Goal: Transaction & Acquisition: Purchase product/service

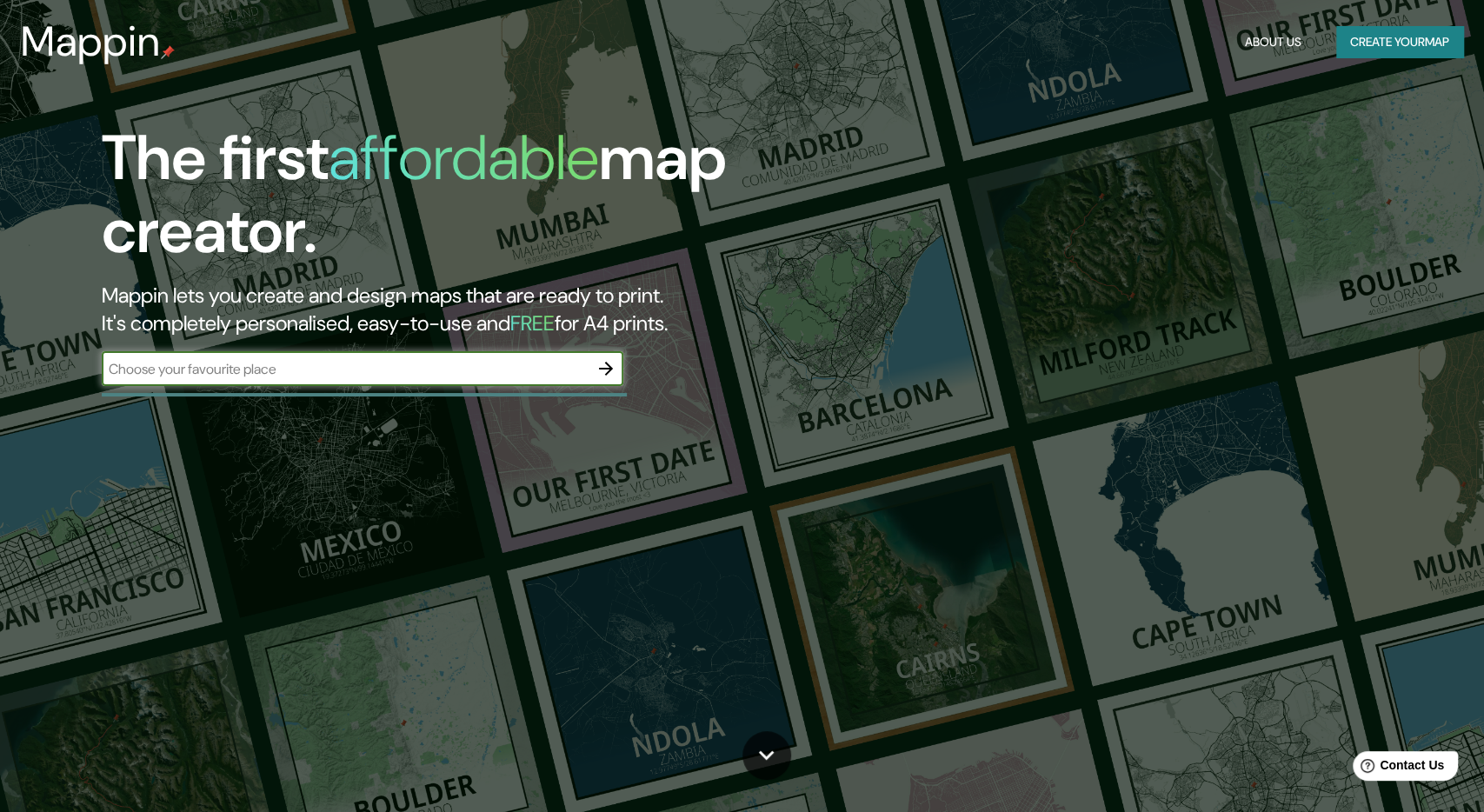
click at [472, 373] on input "text" at bounding box center [345, 368] width 486 height 20
paste input "Lucas [STREET_ADDRESS]"
type input "Lucas [STREET_ADDRESS]"
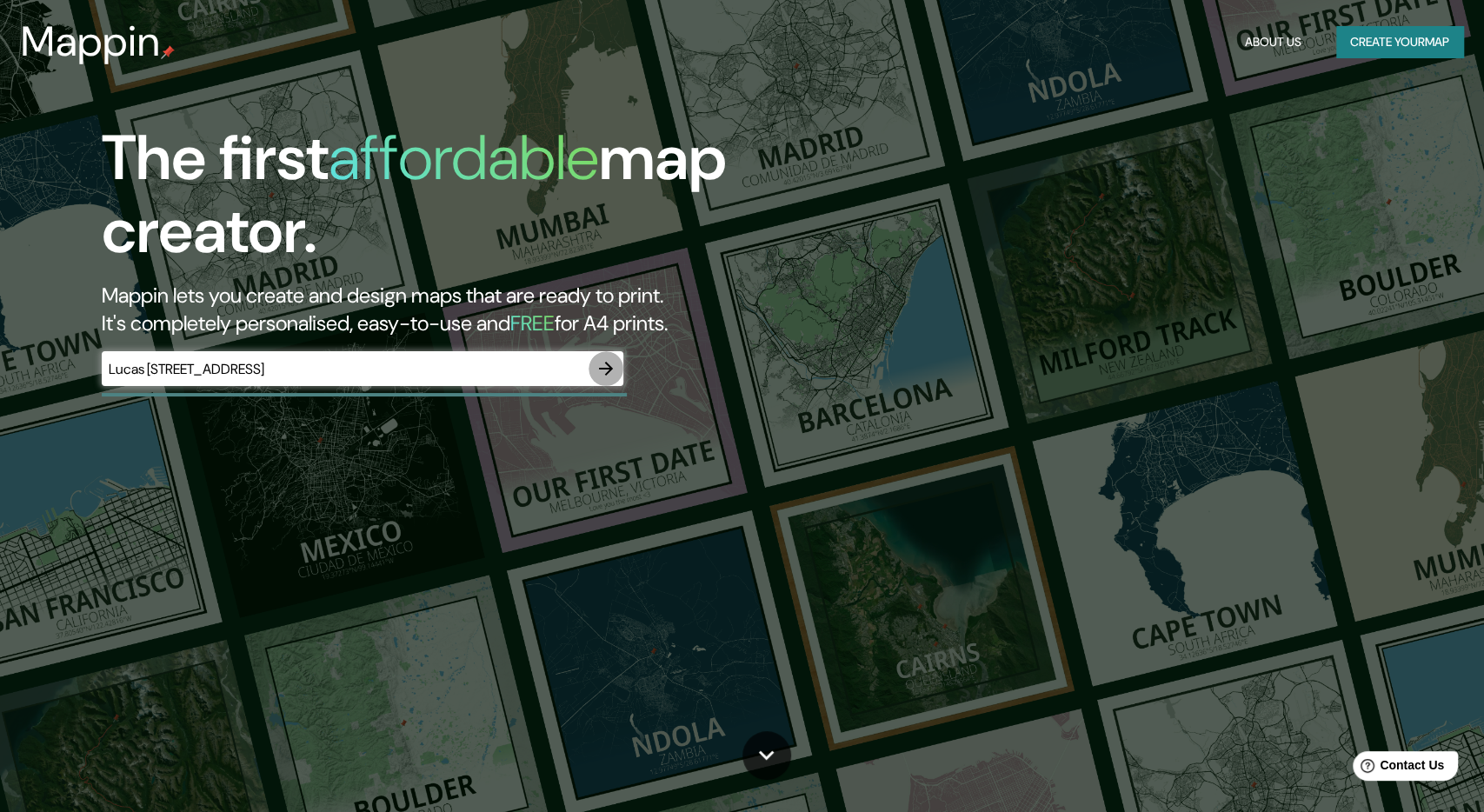
click at [609, 367] on icon "button" at bounding box center [605, 368] width 14 height 14
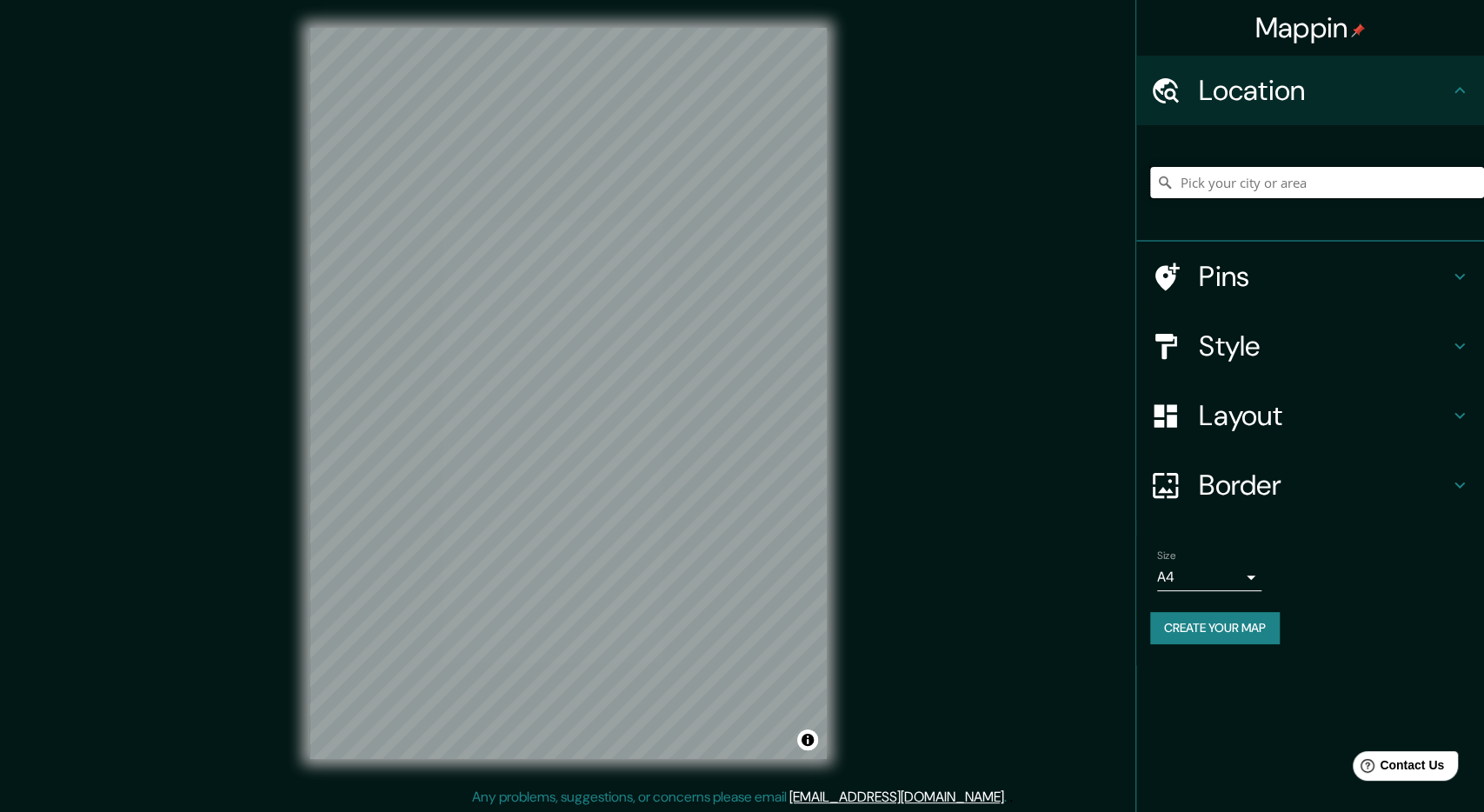
click at [1371, 176] on input "Pick your city or area" at bounding box center [1316, 182] width 334 height 31
paste input "Lucas [STREET_ADDRESS]"
type input "[STREET_ADDRESS][PERSON_NAME]"
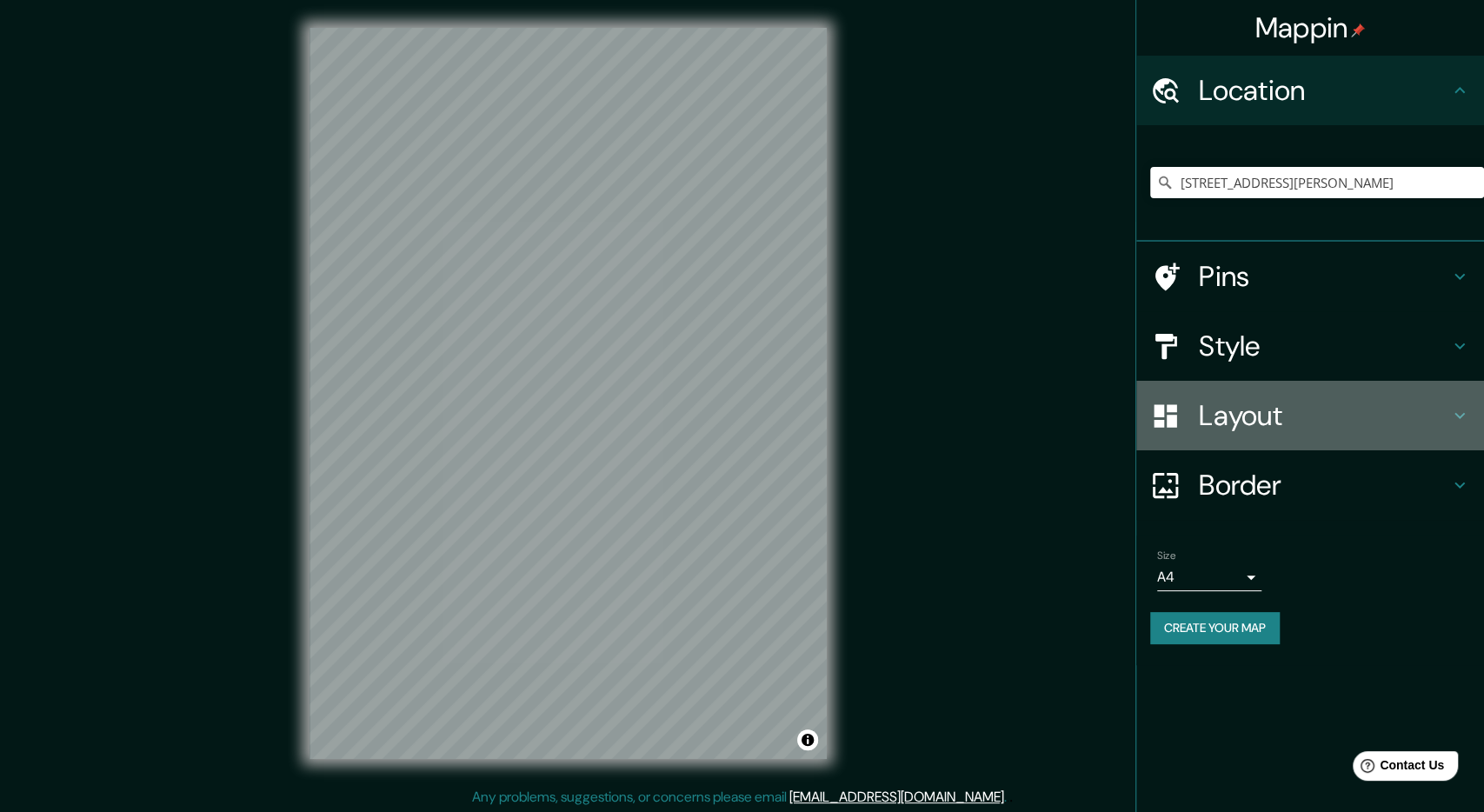
click at [1290, 430] on h4 "Layout" at bounding box center [1324, 415] width 250 height 35
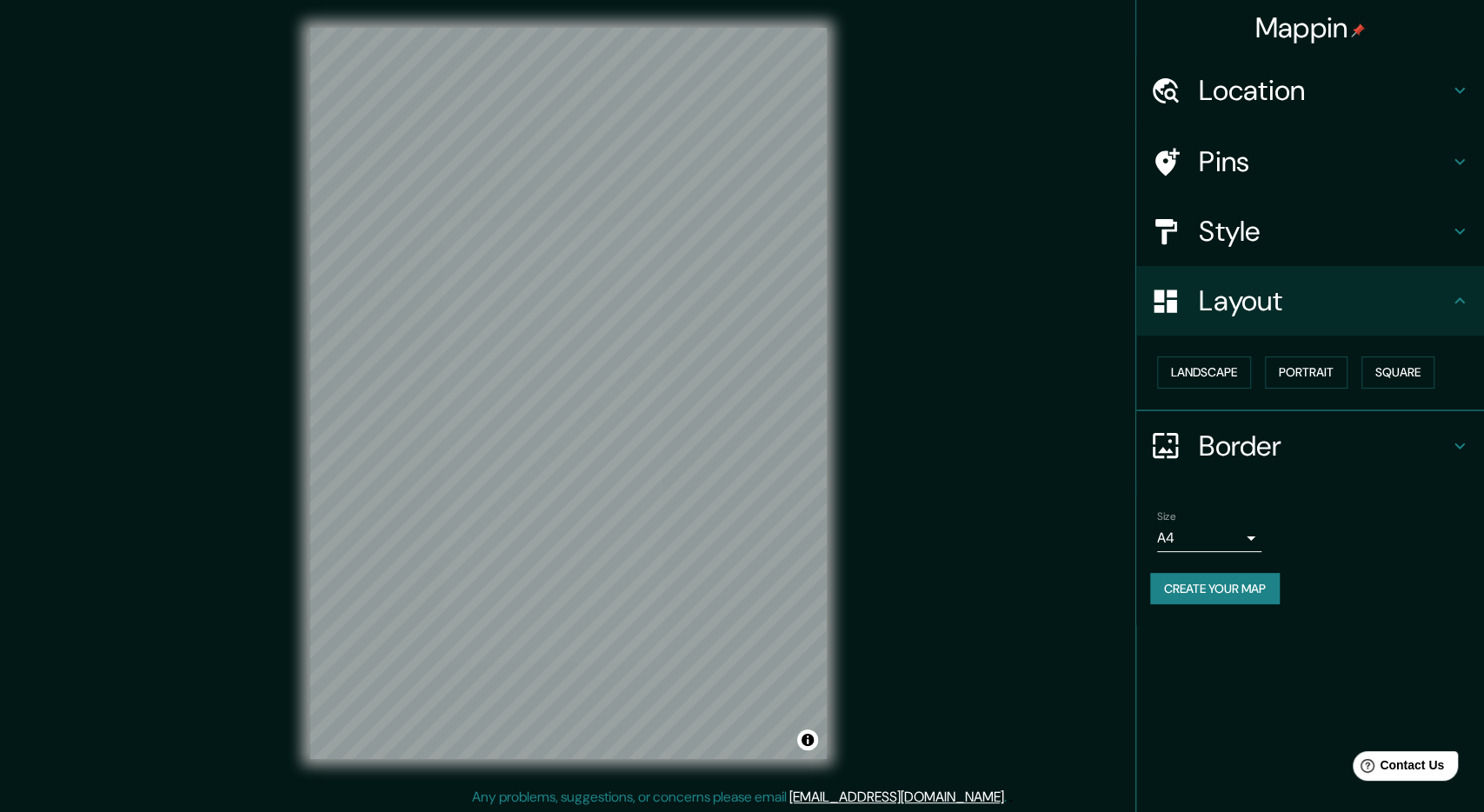
click at [1270, 305] on h4 "Layout" at bounding box center [1324, 301] width 250 height 35
click at [1217, 366] on button "Landscape" at bounding box center [1204, 372] width 94 height 32
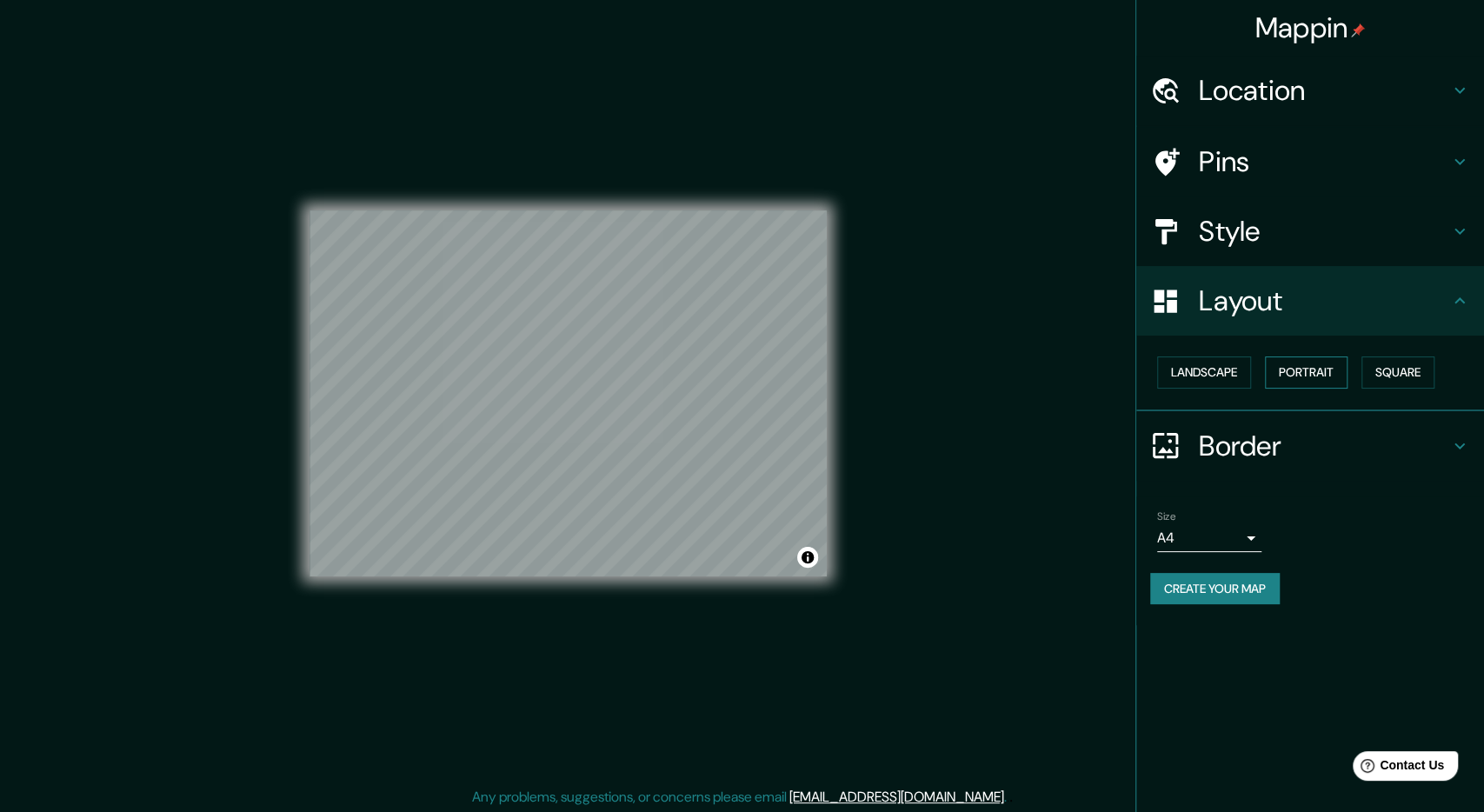
click at [1324, 368] on button "Portrait" at bounding box center [1306, 372] width 83 height 32
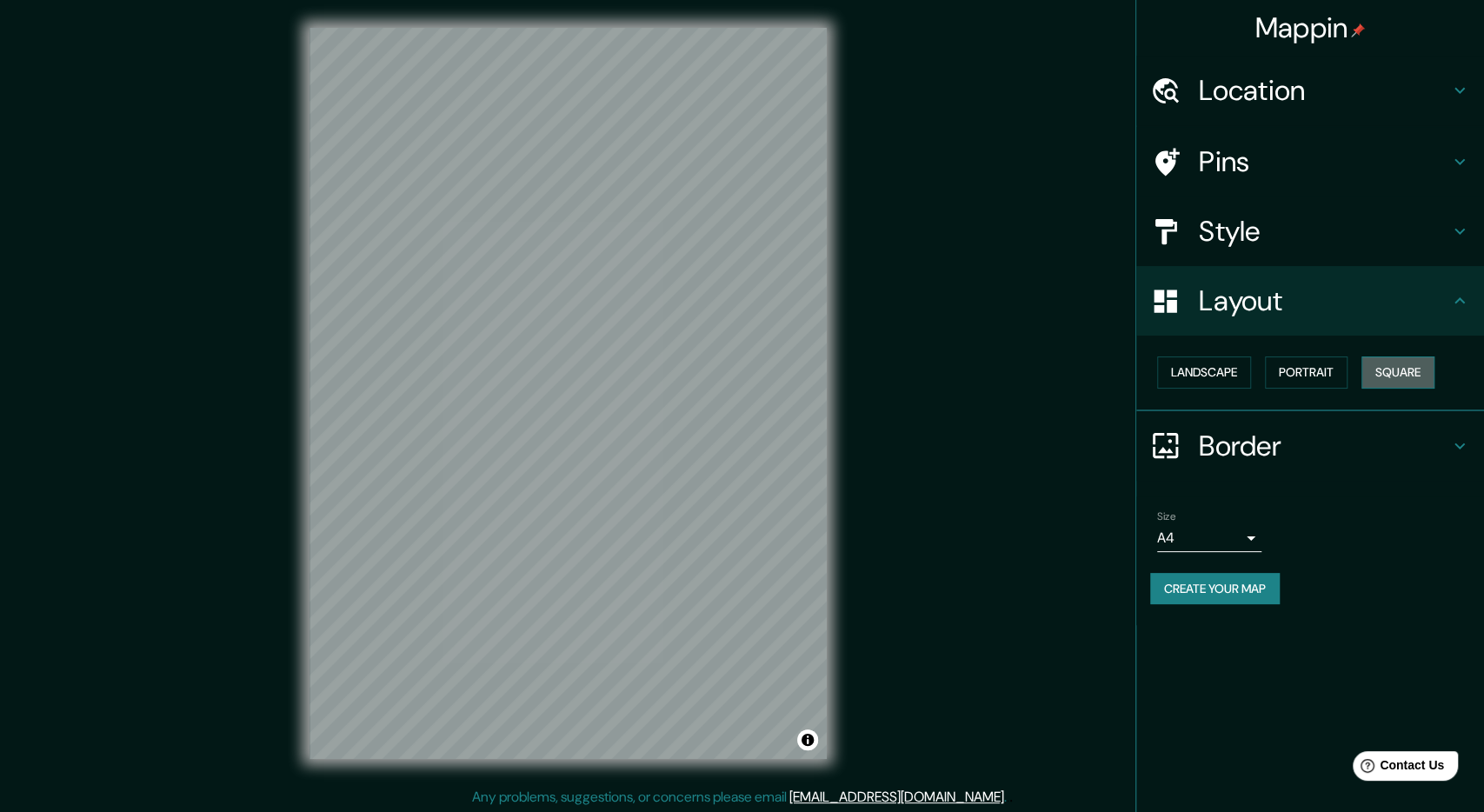
click at [1392, 368] on button "Square" at bounding box center [1397, 372] width 73 height 32
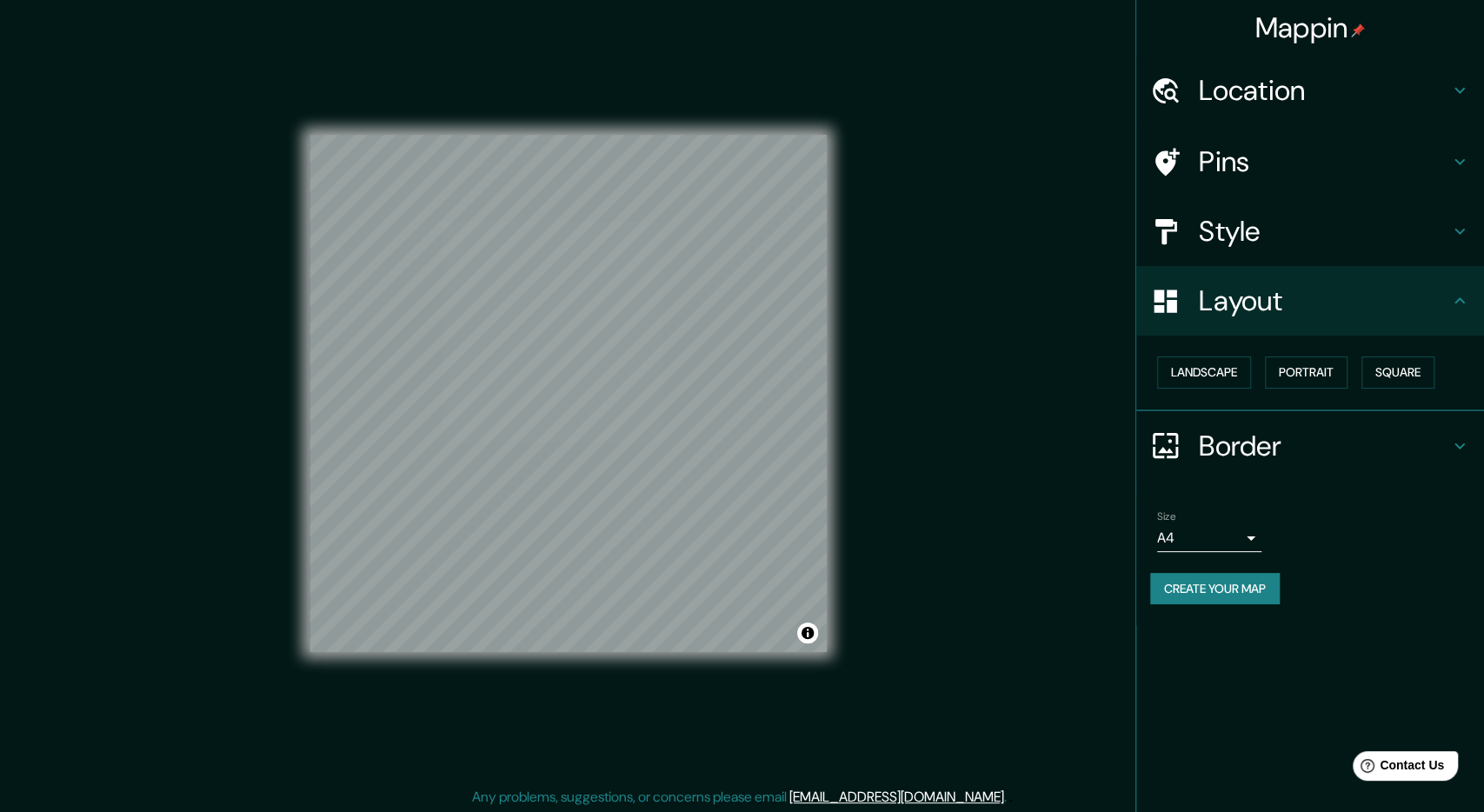
click at [1298, 222] on h4 "Style" at bounding box center [1324, 231] width 250 height 35
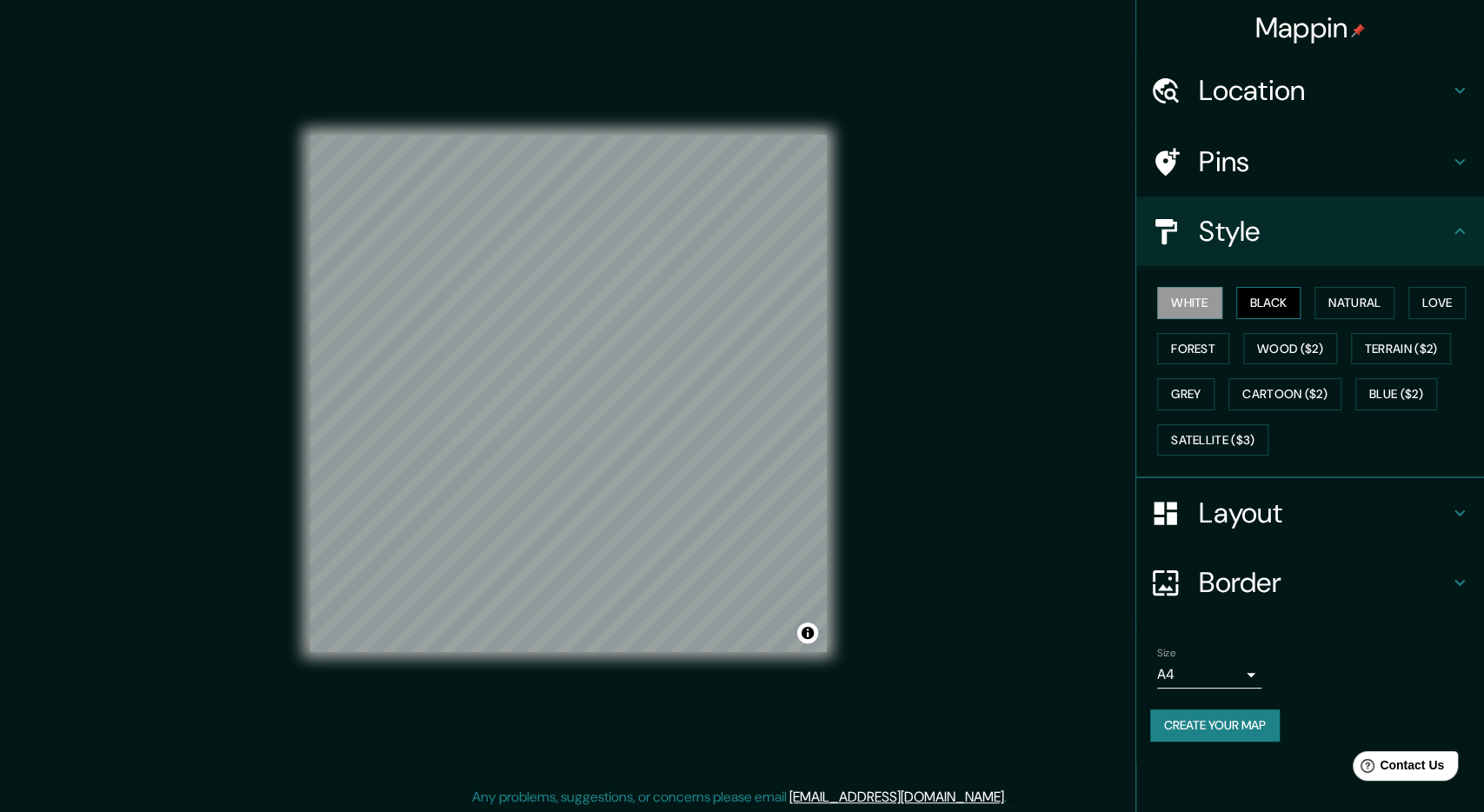
click at [1256, 301] on button "Black" at bounding box center [1269, 303] width 66 height 32
click at [1344, 303] on button "Natural" at bounding box center [1355, 303] width 80 height 32
click at [1434, 303] on button "Love" at bounding box center [1437, 303] width 57 height 32
click at [1216, 345] on button "Forest" at bounding box center [1194, 349] width 72 height 32
click at [1281, 347] on button "Wood ($2)" at bounding box center [1290, 349] width 94 height 32
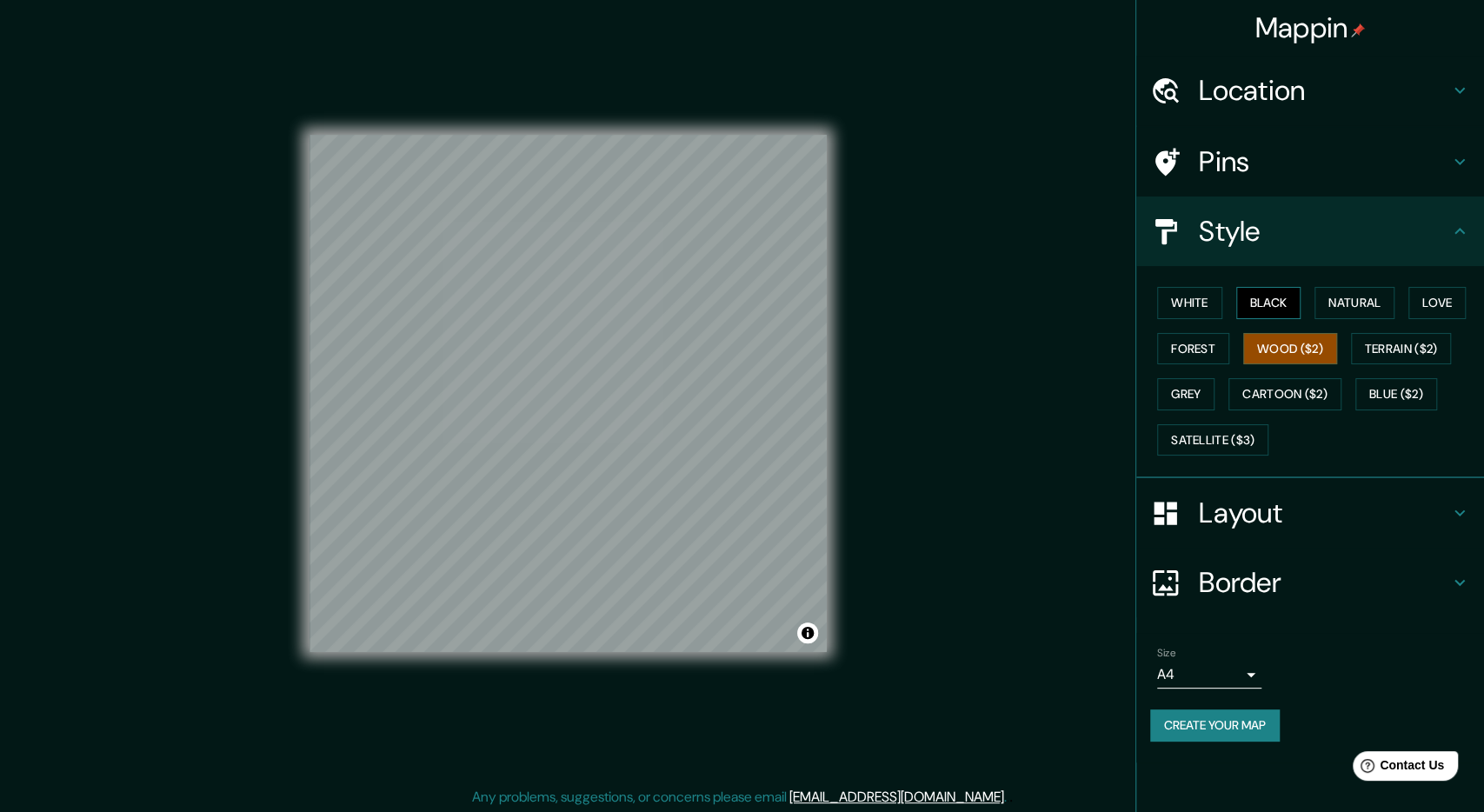
click at [1284, 306] on button "Black" at bounding box center [1269, 303] width 66 height 32
click at [1227, 307] on div "White Black Natural Love Forest Wood ($2) Terrain ($2) Grey Cartoon ($2) Blue (…" at bounding box center [1316, 371] width 334 height 183
click at [1195, 307] on button "White" at bounding box center [1190, 303] width 66 height 32
click at [1345, 306] on button "Natural" at bounding box center [1355, 303] width 80 height 32
click at [1301, 304] on button "Black" at bounding box center [1269, 303] width 66 height 32
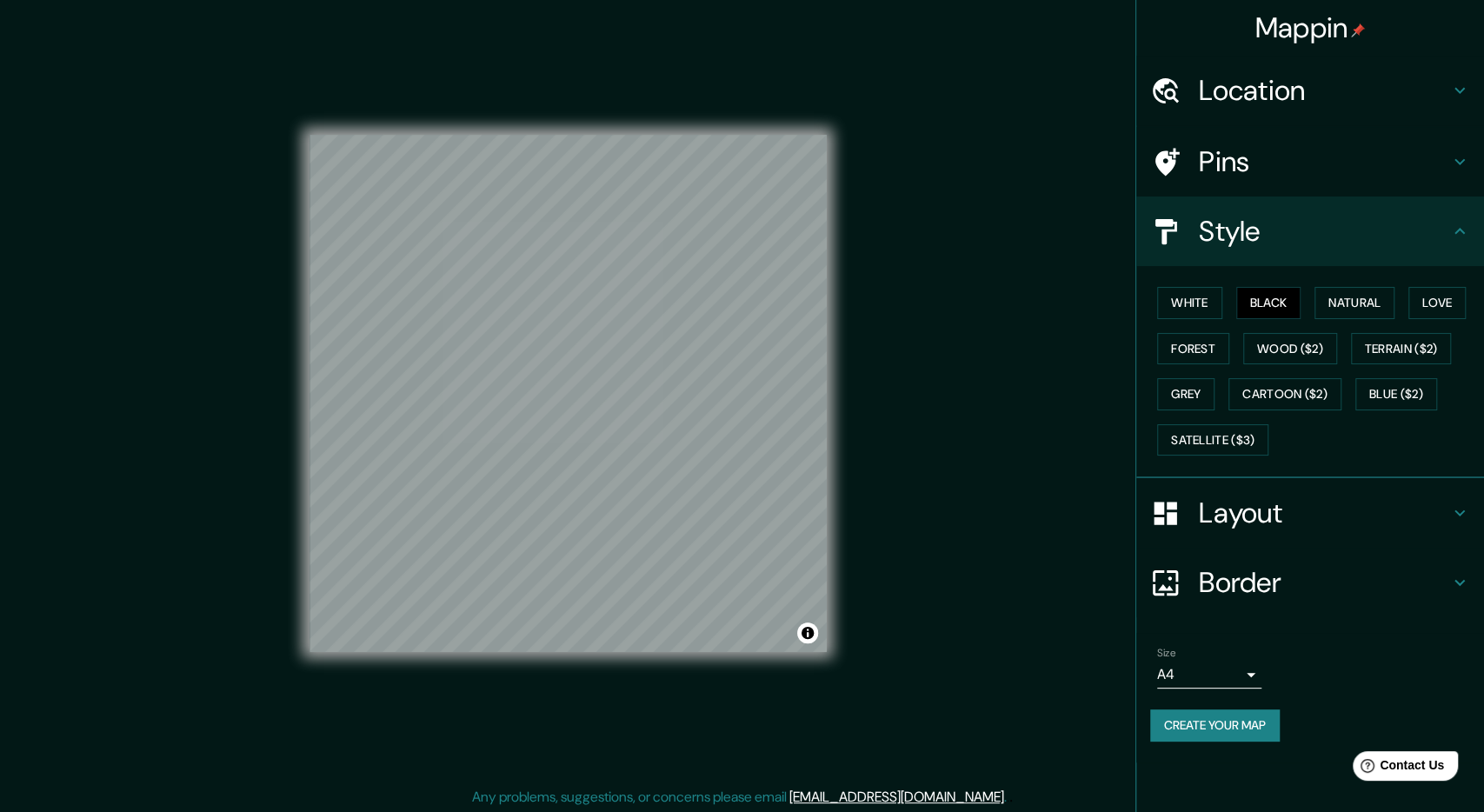
click at [1252, 525] on h4 "Layout" at bounding box center [1324, 513] width 250 height 35
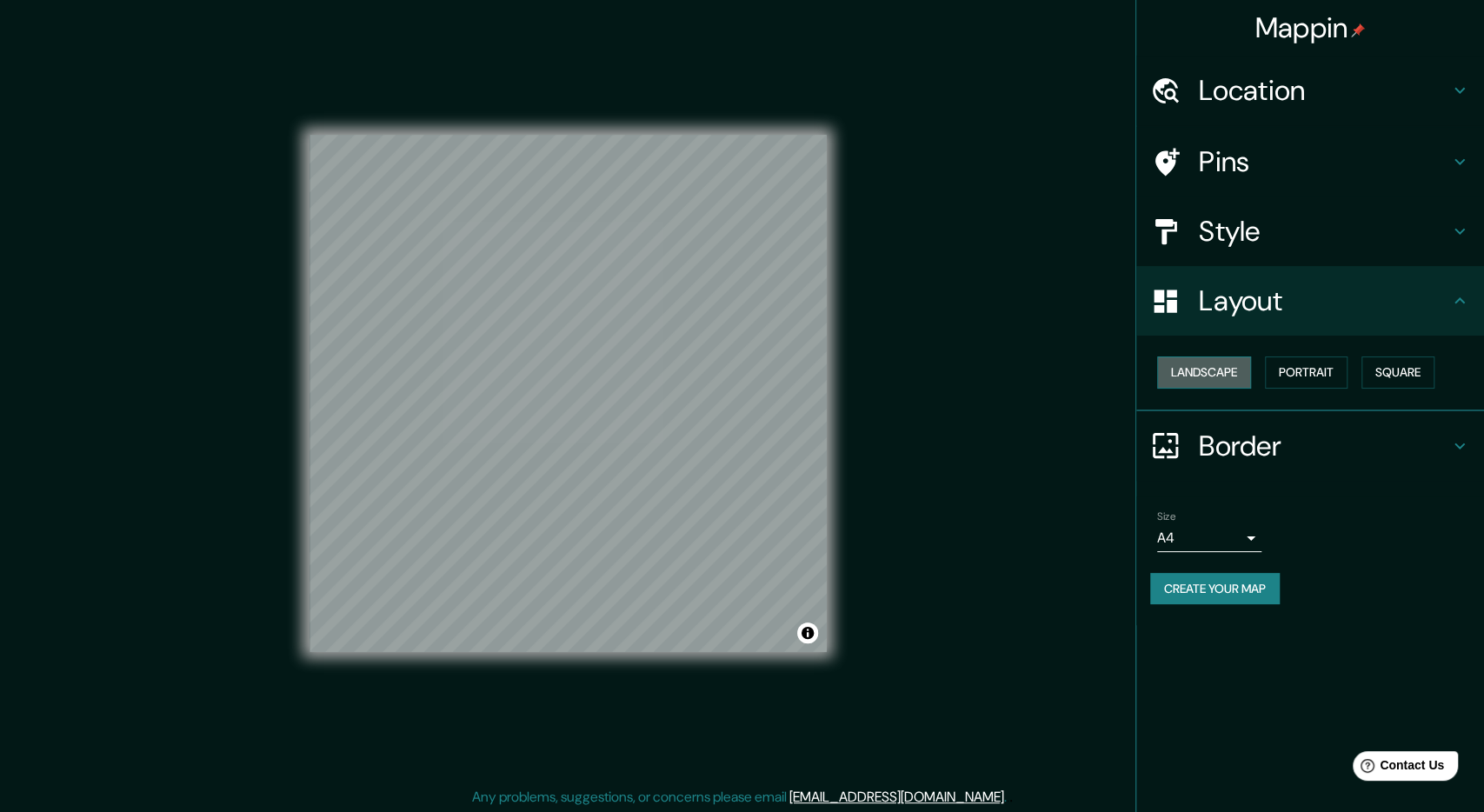
click at [1230, 366] on button "Landscape" at bounding box center [1204, 372] width 94 height 32
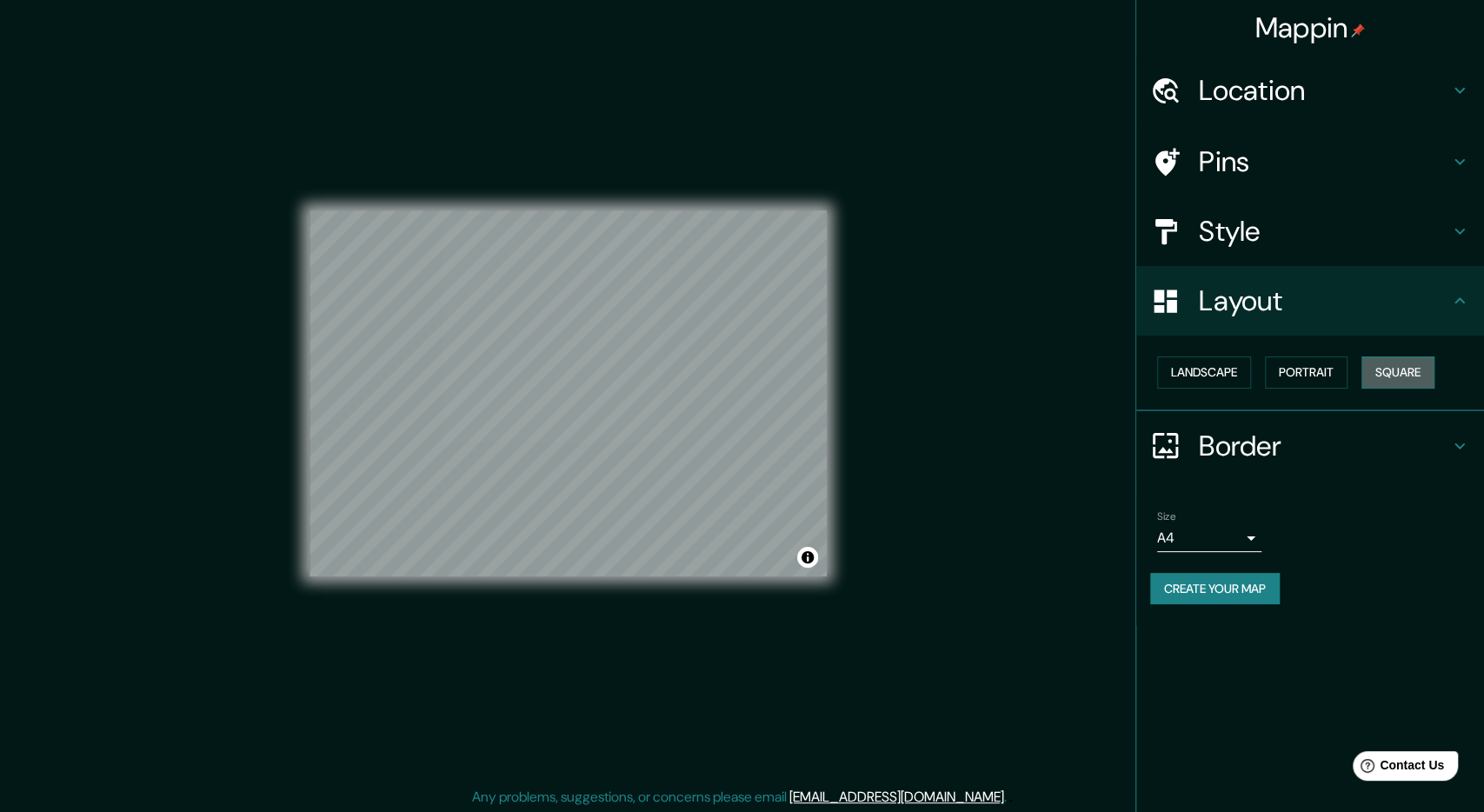
click at [1411, 370] on button "Square" at bounding box center [1397, 372] width 73 height 32
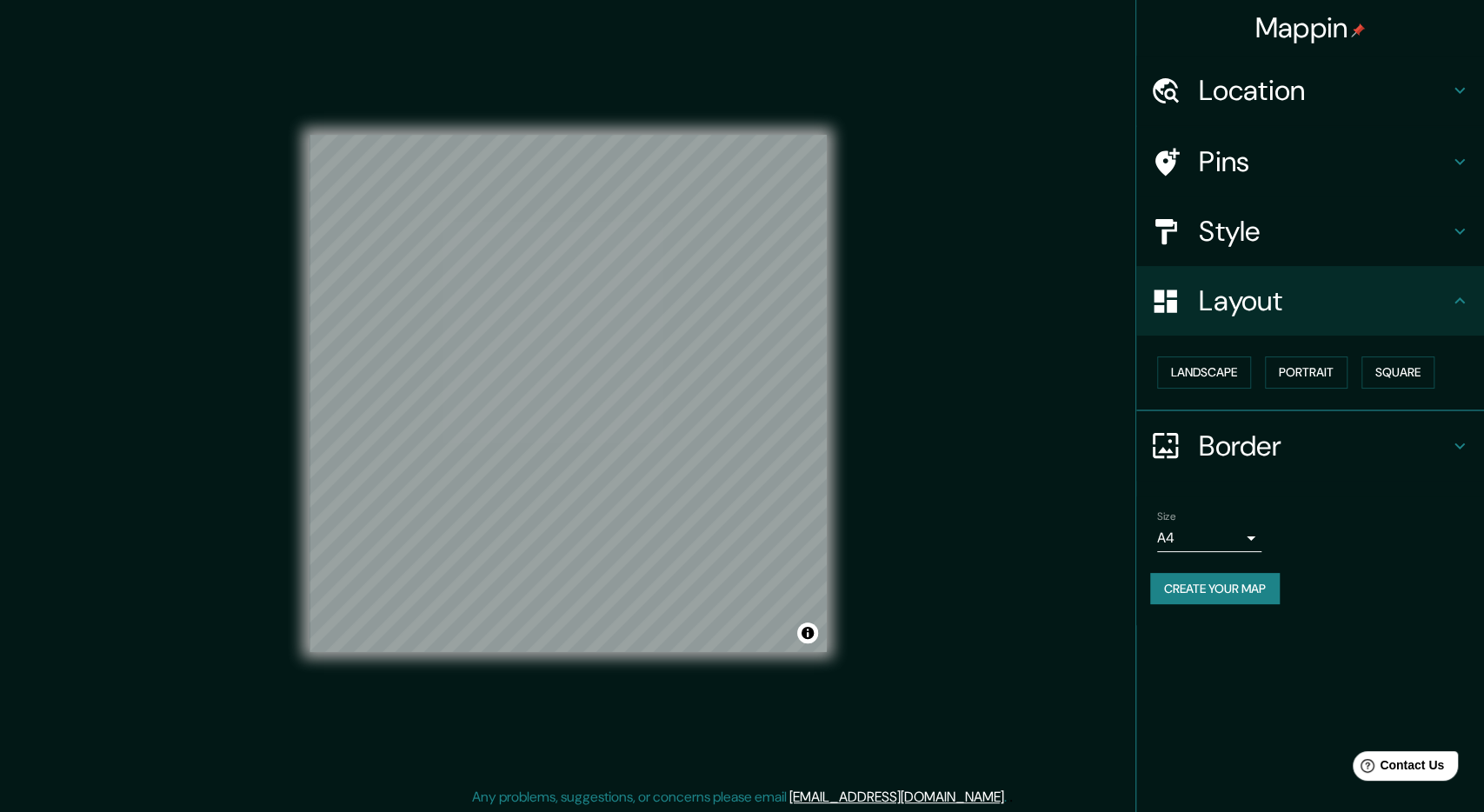
click at [1304, 165] on h4 "Pins" at bounding box center [1324, 162] width 250 height 35
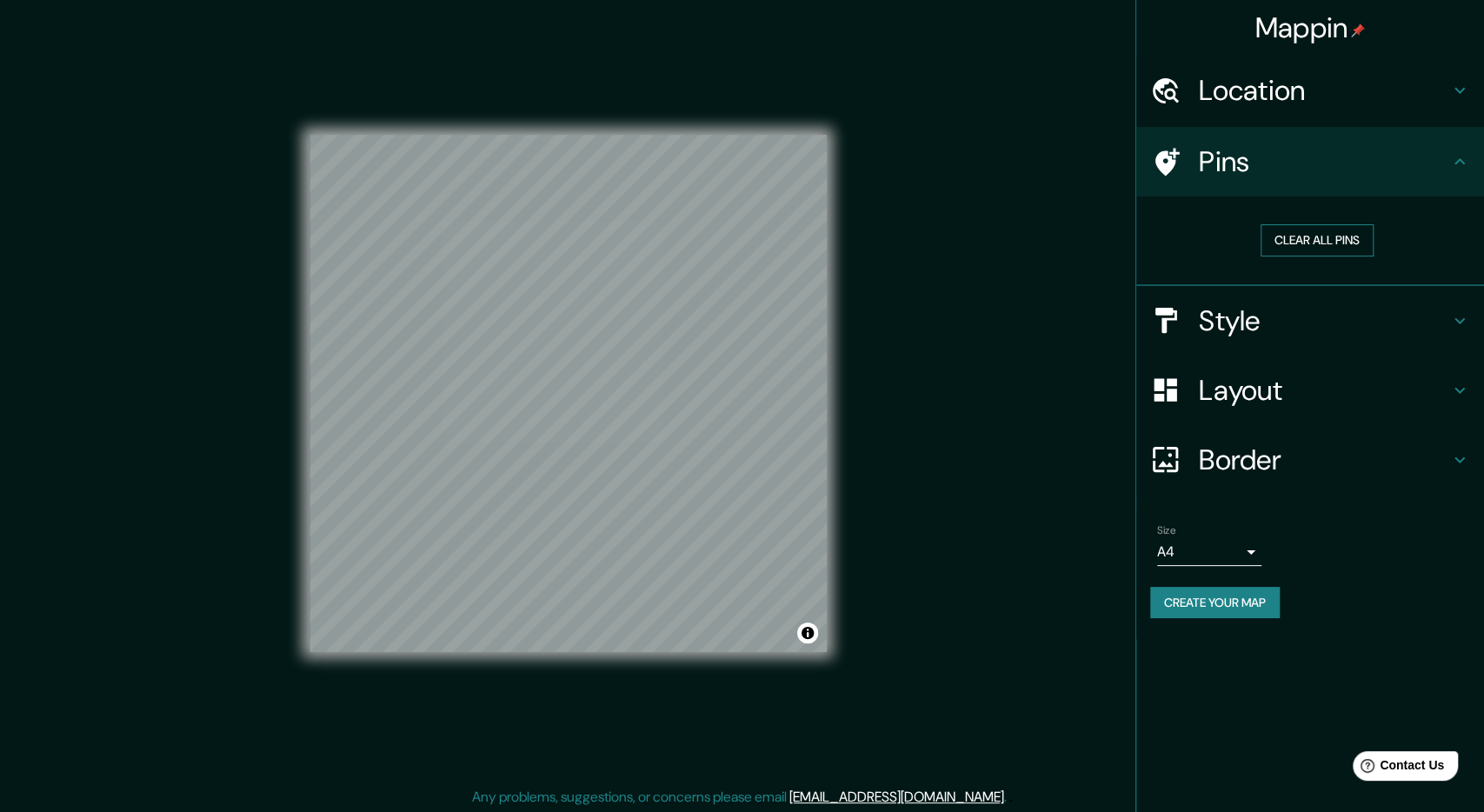
click at [1305, 246] on button "Clear all pins" at bounding box center [1316, 241] width 113 height 32
click at [1274, 109] on div "Location" at bounding box center [1310, 89] width 347 height 69
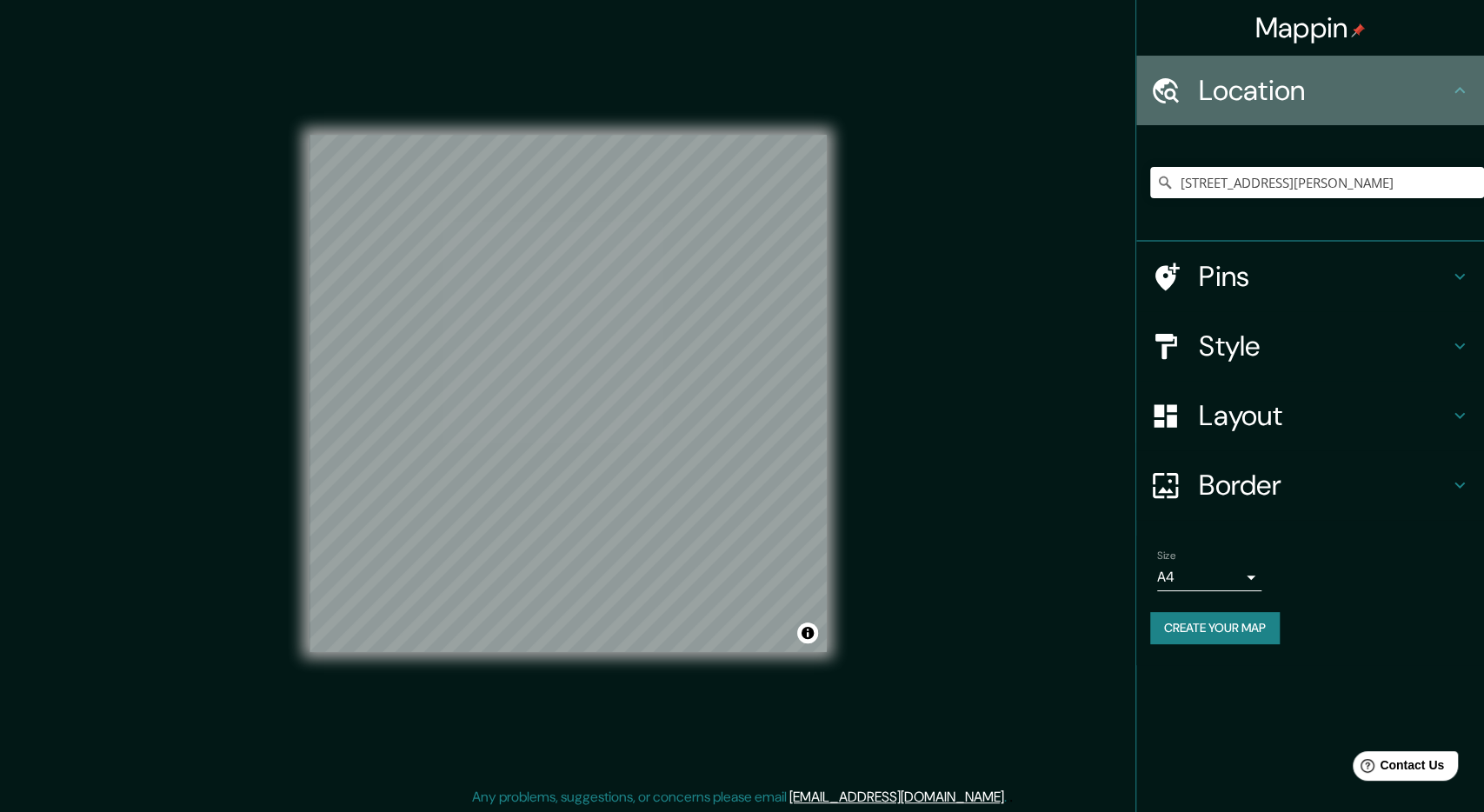
click at [1385, 99] on h4 "Location" at bounding box center [1324, 90] width 250 height 35
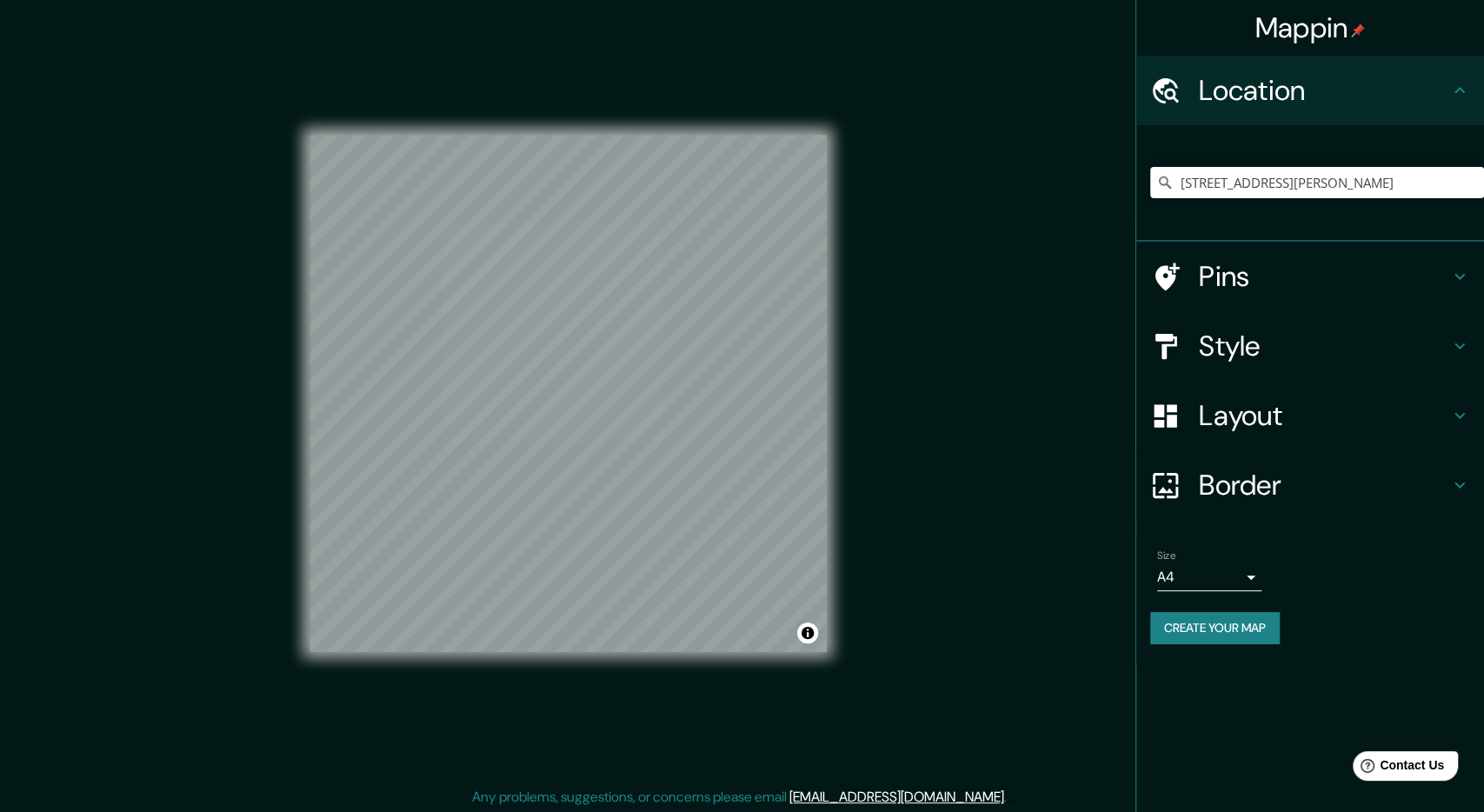
click at [1434, 277] on h4 "Pins" at bounding box center [1324, 276] width 250 height 35
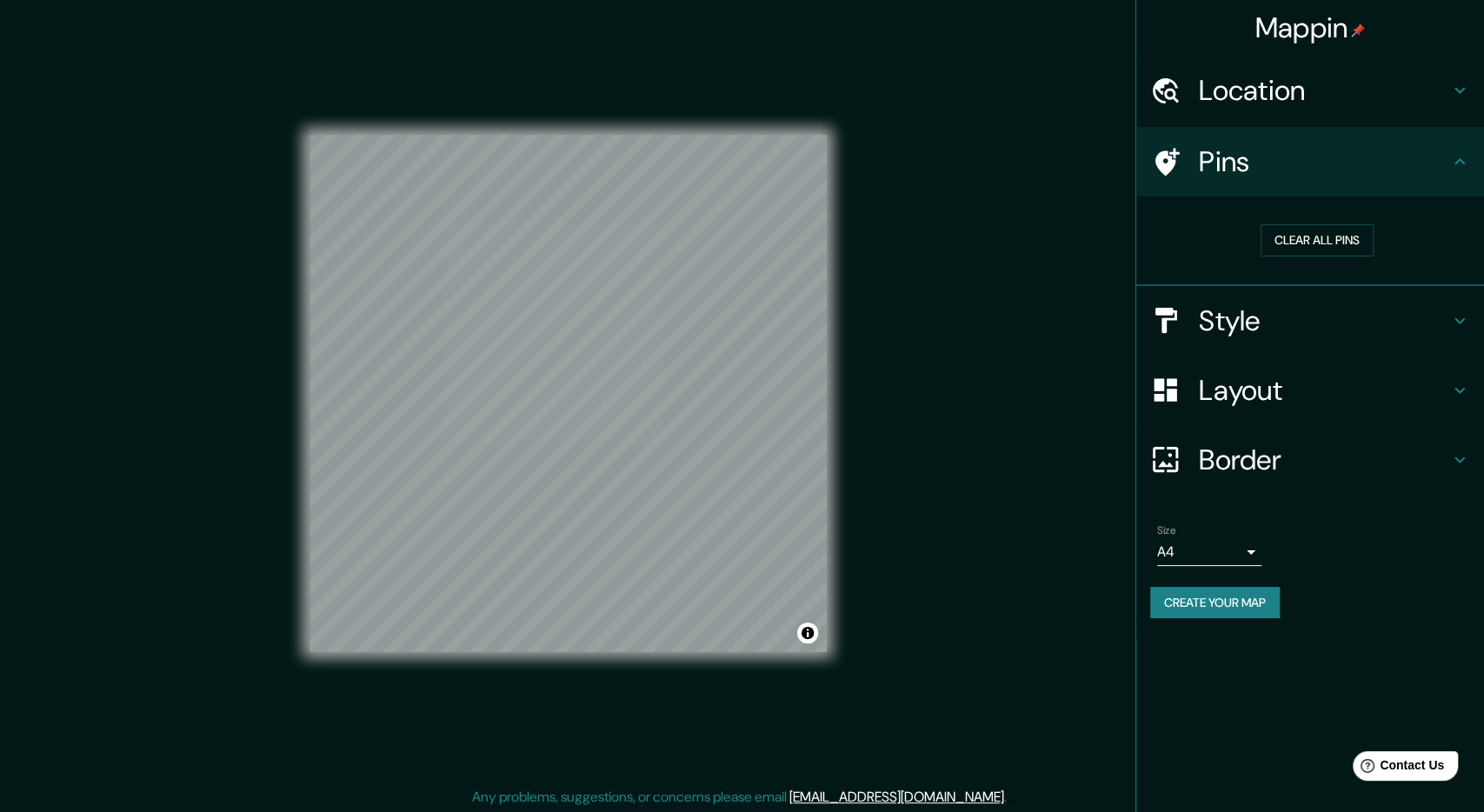
click at [1294, 454] on h4 "Border" at bounding box center [1324, 460] width 250 height 35
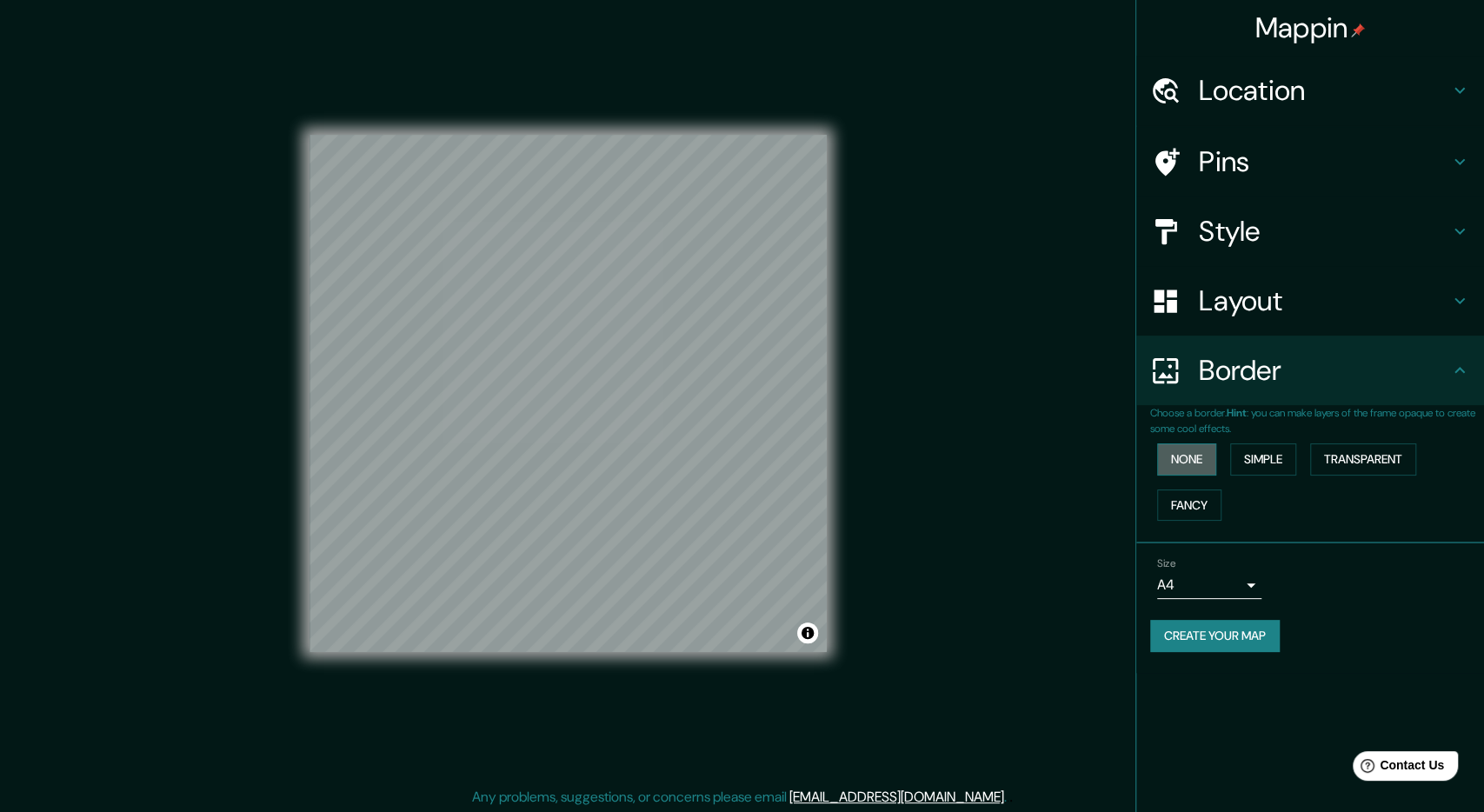
click at [1201, 462] on button "None" at bounding box center [1187, 460] width 59 height 32
click at [1291, 462] on button "Simple" at bounding box center [1262, 460] width 66 height 32
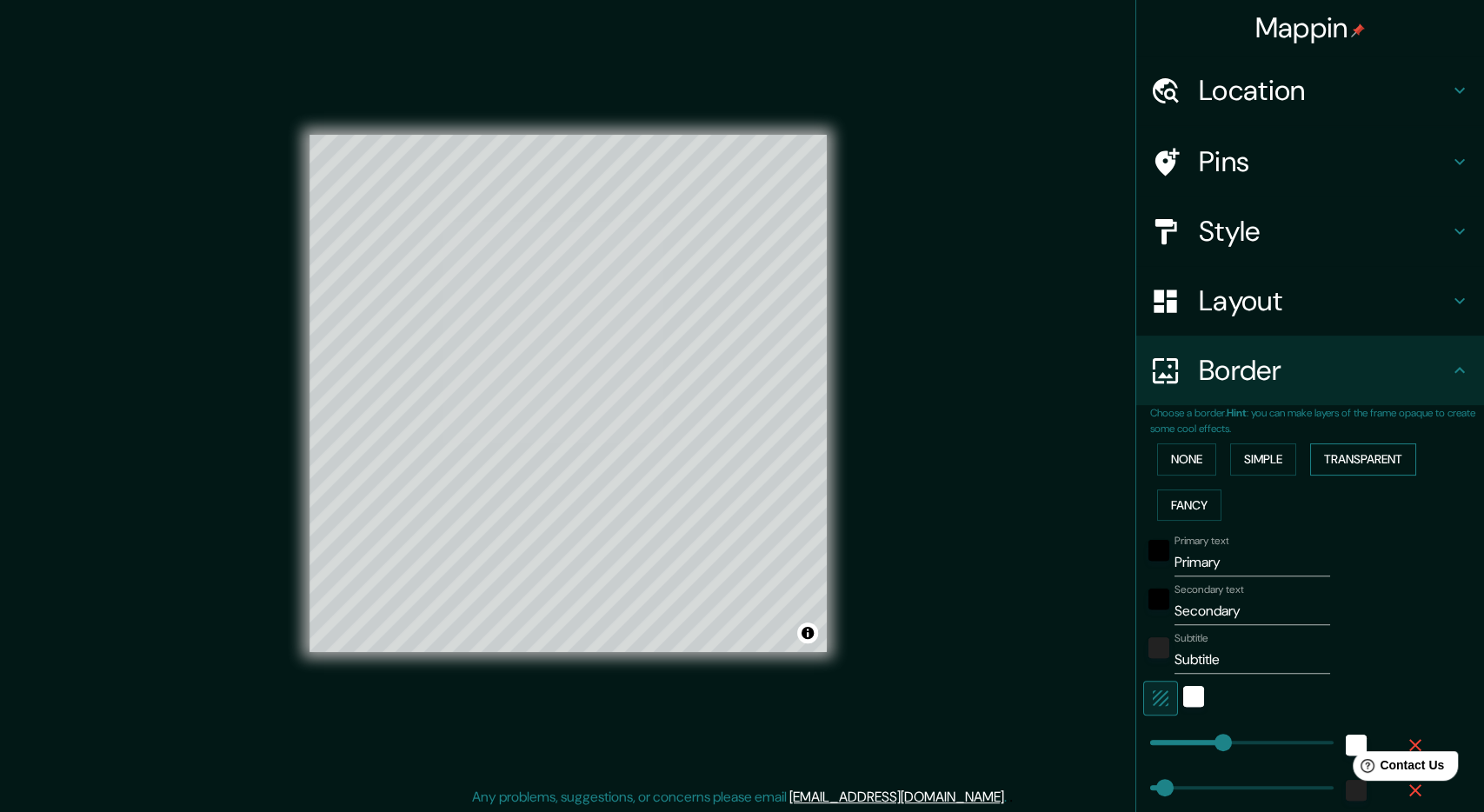
click at [1380, 453] on button "Transparent" at bounding box center [1362, 460] width 106 height 32
click at [1200, 495] on button "Fancy" at bounding box center [1190, 505] width 65 height 32
click at [1200, 460] on button "None" at bounding box center [1187, 460] width 59 height 32
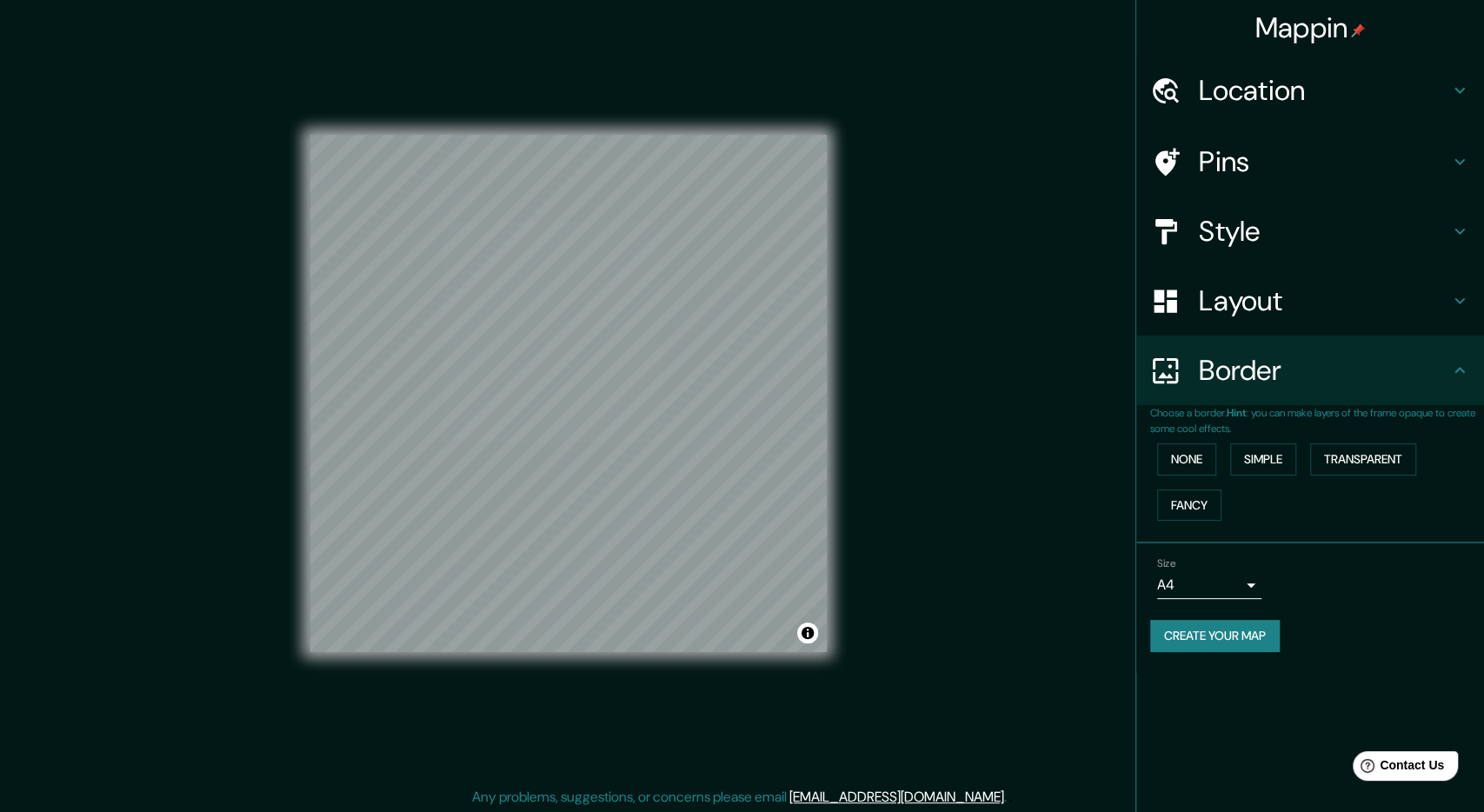
click at [1240, 594] on body "Mappin Location [STREET_ADDRESS][PERSON_NAME][PERSON_NAME][PERSON_NAME] Pins St…" at bounding box center [742, 406] width 1484 height 812
click at [1227, 639] on li "A3" at bounding box center [1210, 652] width 105 height 31
click at [806, 632] on button "Toggle attribution" at bounding box center [808, 633] width 21 height 21
click at [1251, 630] on button "Create your map" at bounding box center [1215, 636] width 129 height 32
click at [1230, 636] on div "Create your map" at bounding box center [1310, 636] width 320 height 32
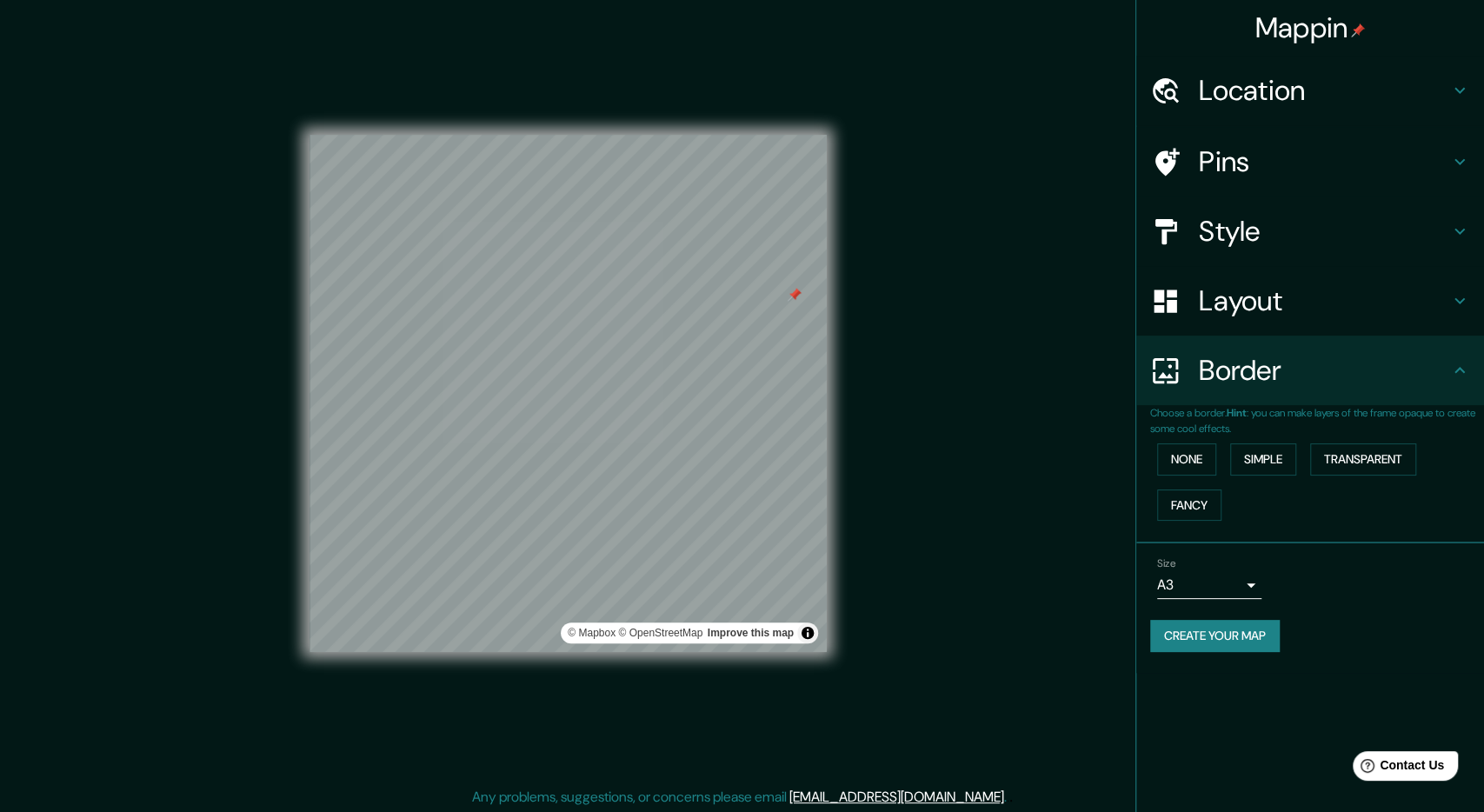
click at [1352, 169] on h4 "Pins" at bounding box center [1324, 162] width 250 height 35
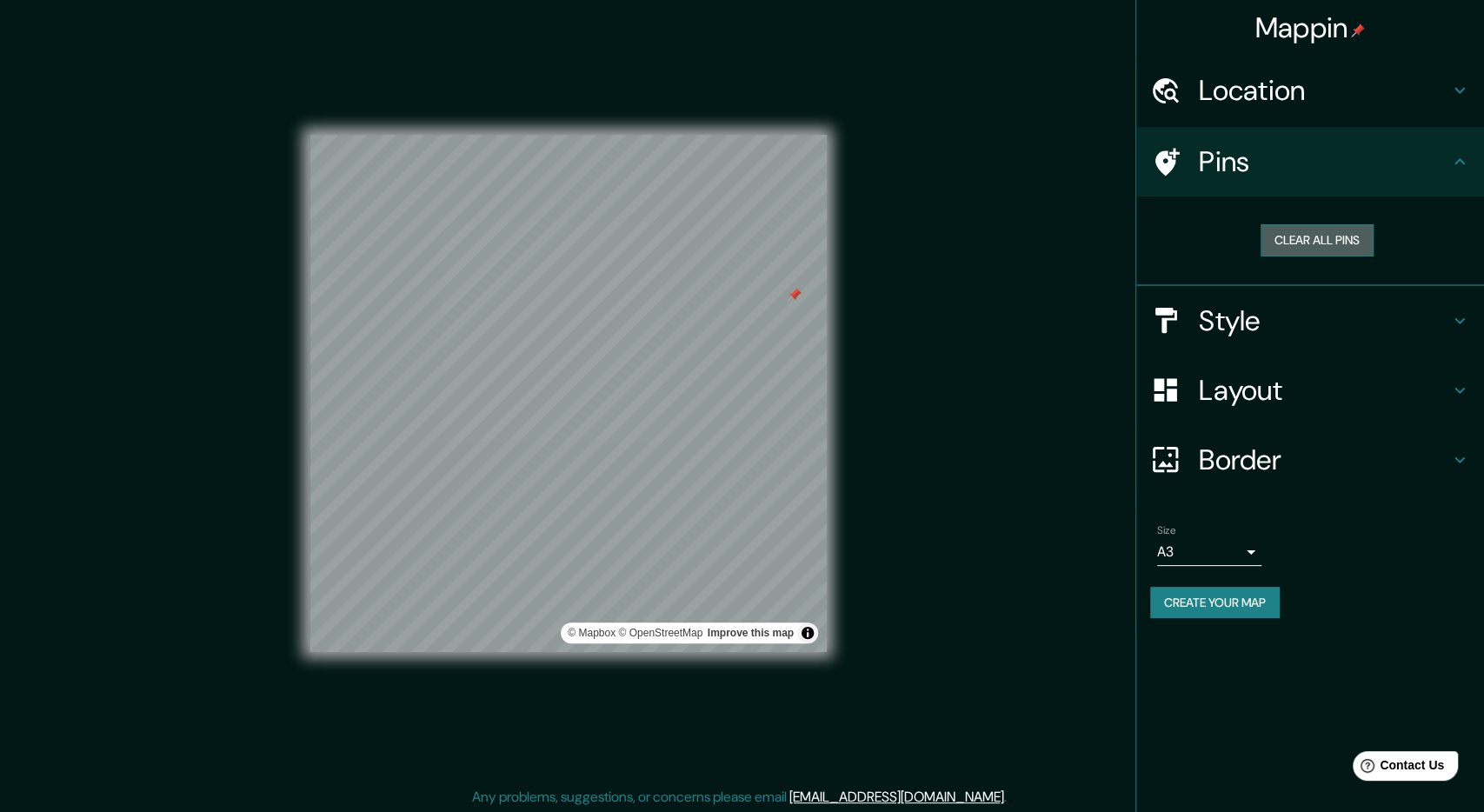
click at [1335, 234] on button "Clear all pins" at bounding box center [1316, 241] width 113 height 32
click at [1248, 609] on button "Create your map" at bounding box center [1215, 604] width 129 height 32
click at [1199, 535] on div "Size A3 a4" at bounding box center [1210, 545] width 105 height 42
click at [1212, 554] on body "Mappin Location [STREET_ADDRESS][PERSON_NAME][PERSON_NAME][PERSON_NAME] Pins Cl…" at bounding box center [742, 406] width 1484 height 812
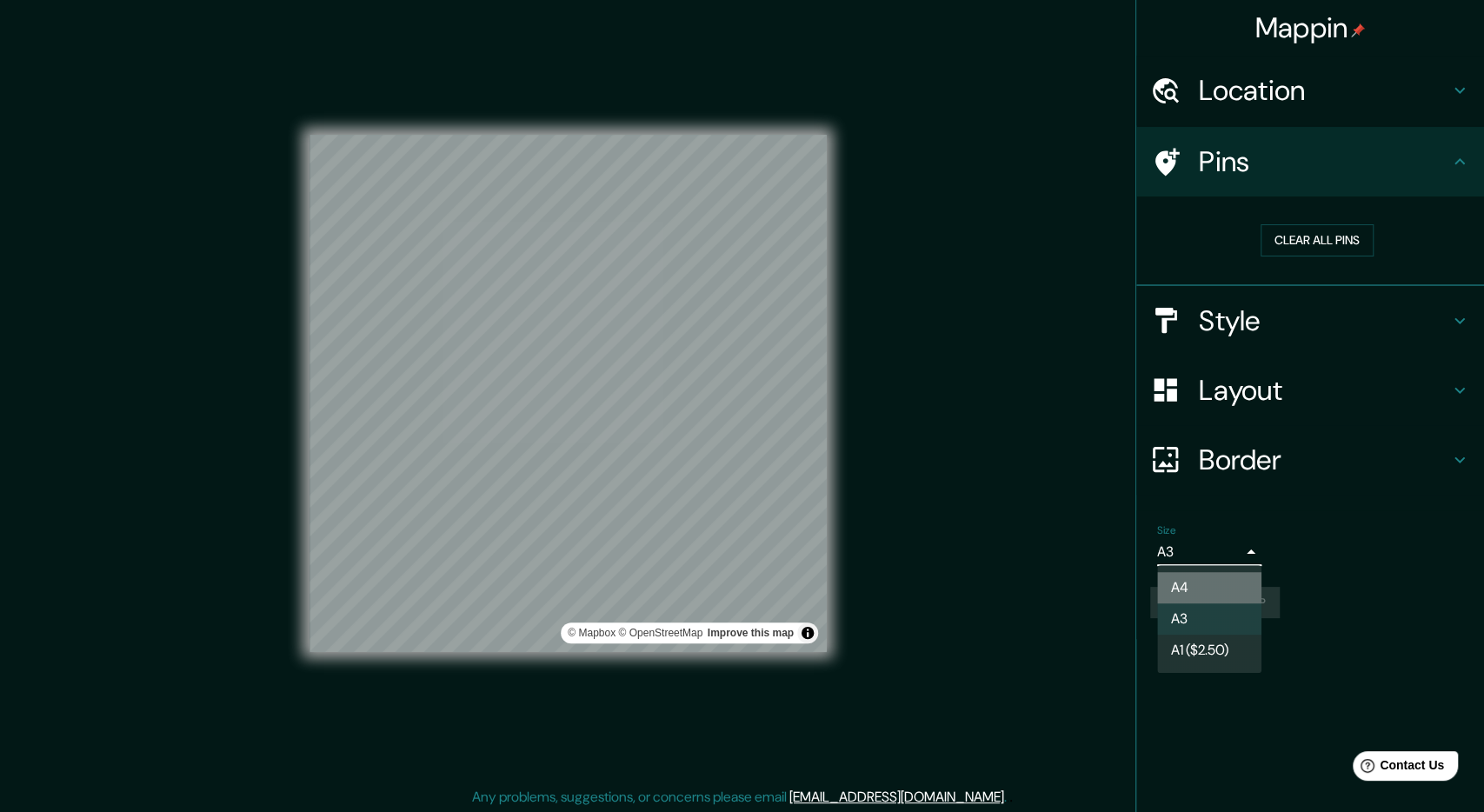
click at [1205, 586] on li "A4" at bounding box center [1210, 587] width 105 height 31
click at [1244, 551] on body "Mappin Location [STREET_ADDRESS][PERSON_NAME][PERSON_NAME][PERSON_NAME] Pins Cl…" at bounding box center [742, 406] width 1484 height 812
click at [1198, 609] on li "A3" at bounding box center [1210, 619] width 105 height 31
type input "a4"
click at [1354, 577] on div "Size A3 a4 Create your map" at bounding box center [1310, 574] width 320 height 115
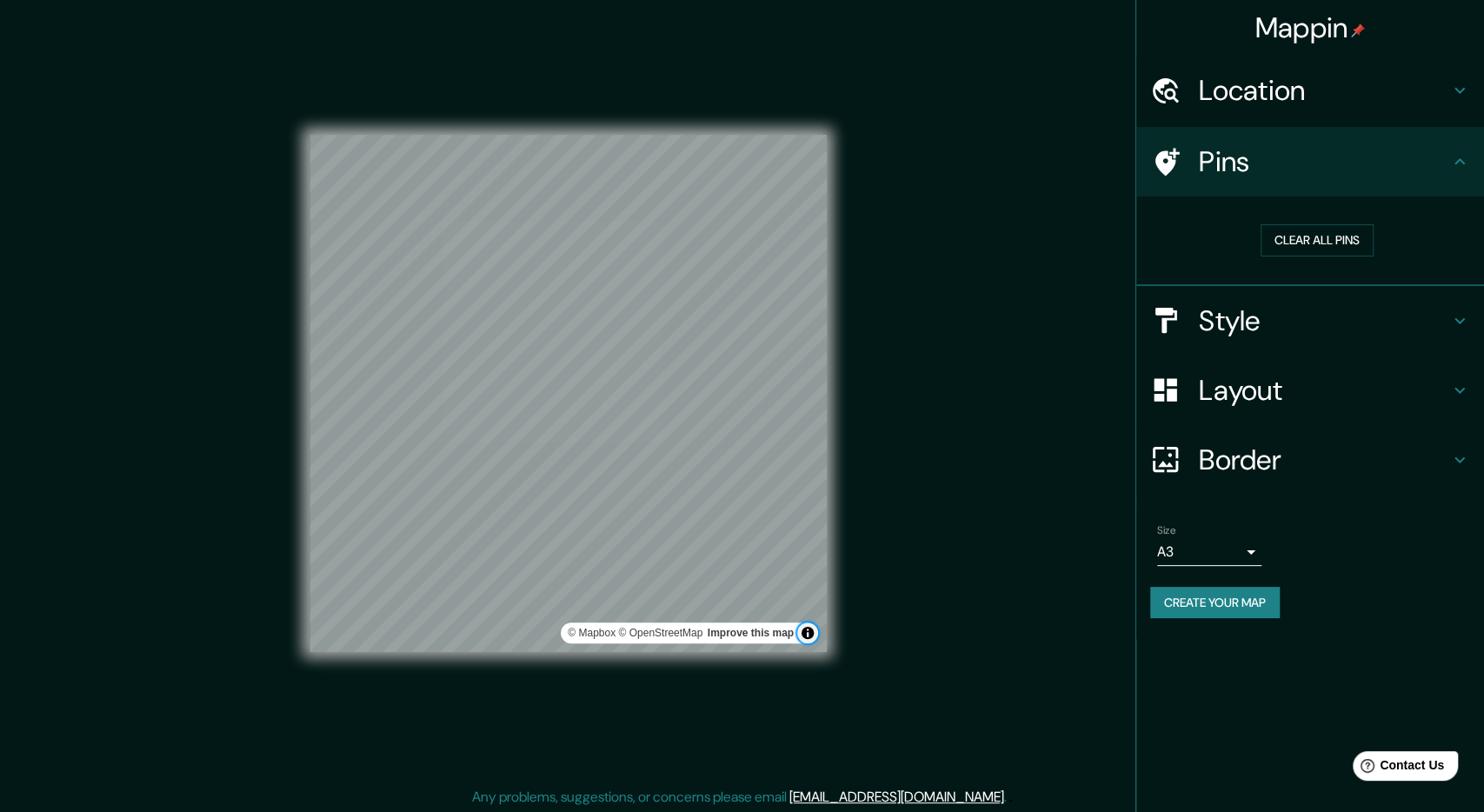
click at [813, 630] on button "Toggle attribution" at bounding box center [808, 633] width 21 height 21
click at [853, 616] on div "© Mapbox © OpenStreetMap Improve this map" at bounding box center [568, 393] width 573 height 787
click at [1218, 611] on button "Create your map" at bounding box center [1215, 604] width 129 height 32
click at [1310, 323] on h4 "Style" at bounding box center [1324, 321] width 250 height 35
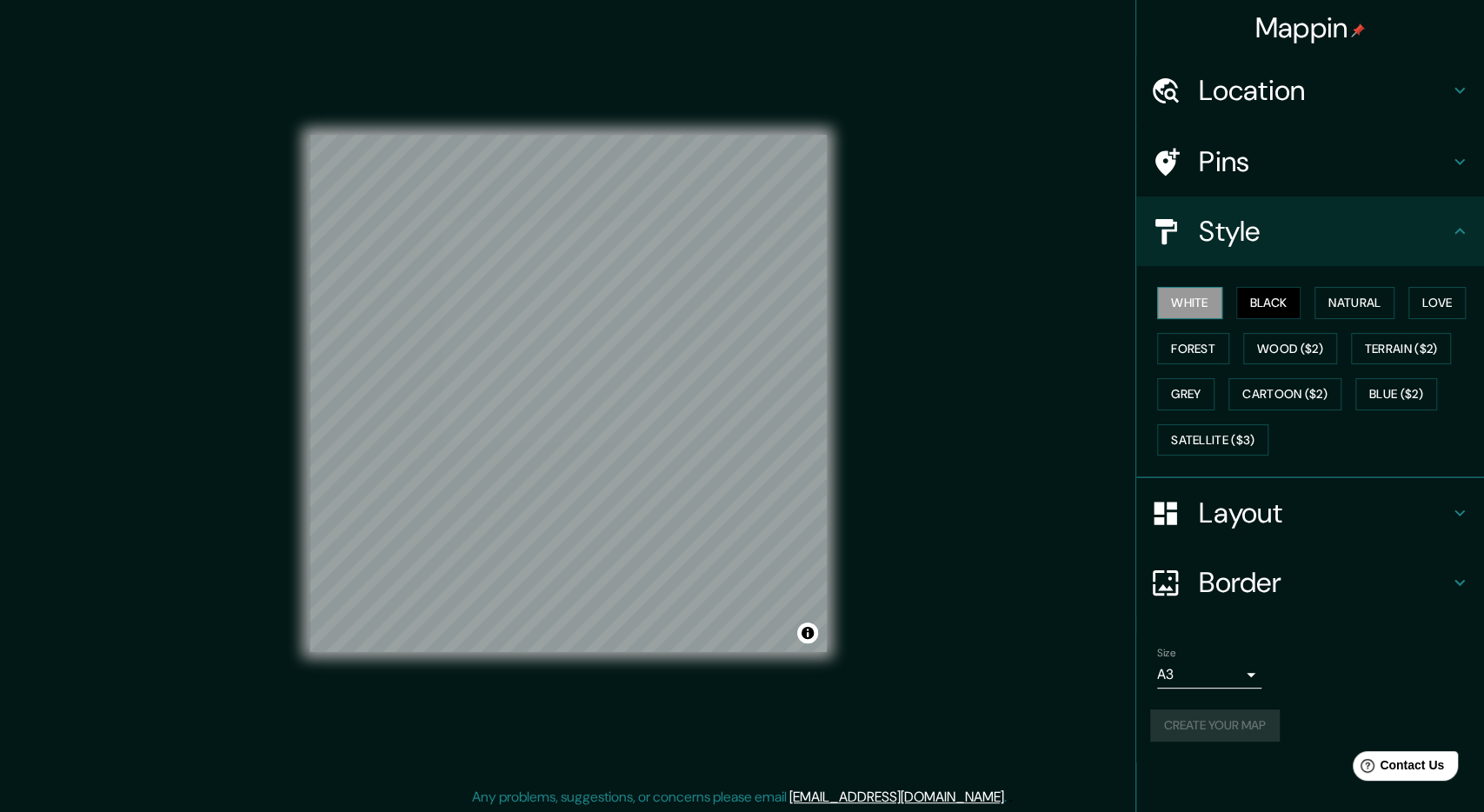
click at [1218, 295] on button "White" at bounding box center [1190, 303] width 66 height 32
click at [1337, 293] on button "Natural" at bounding box center [1355, 303] width 80 height 32
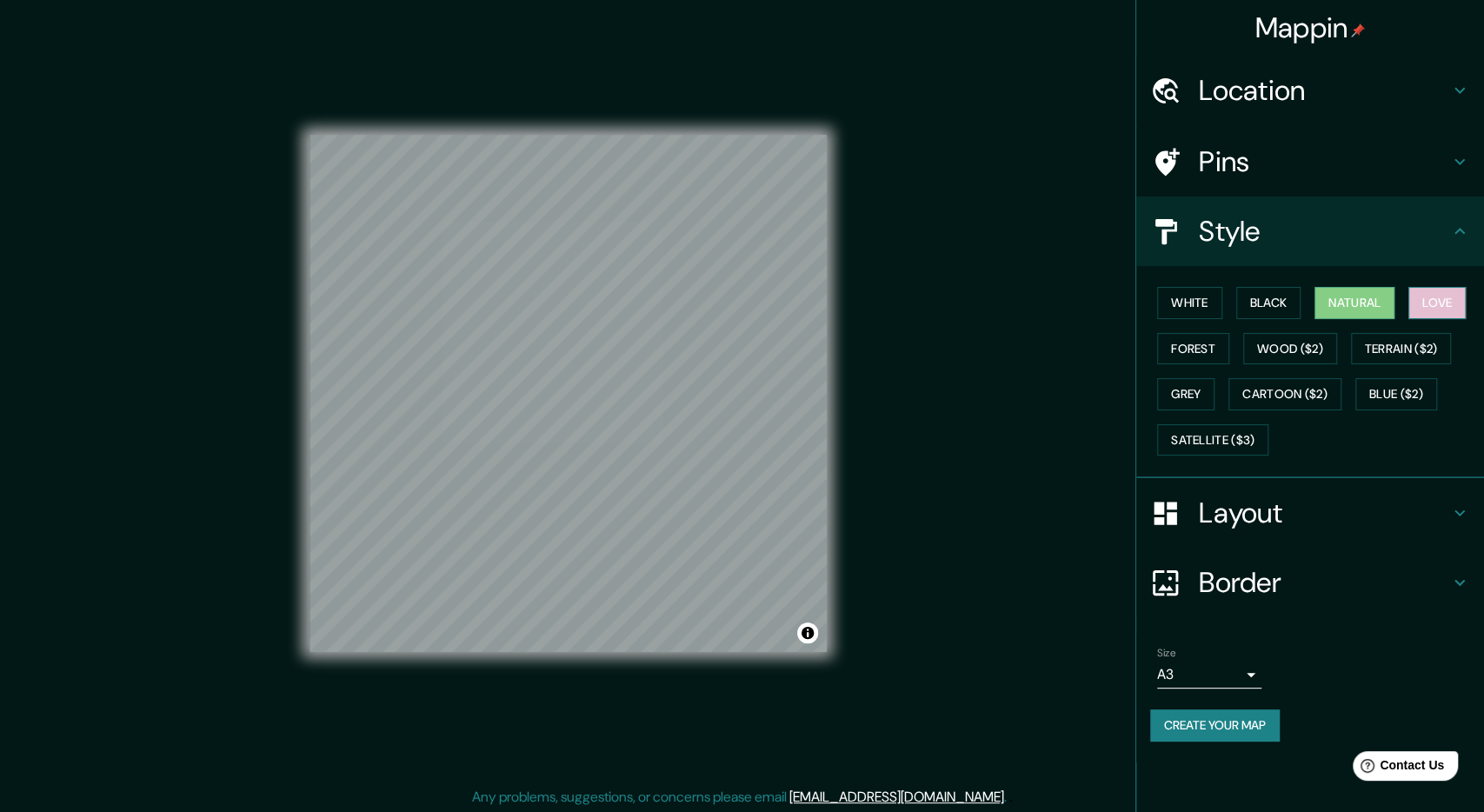
click at [1437, 299] on button "Love" at bounding box center [1437, 303] width 57 height 32
click at [1199, 352] on button "Forest" at bounding box center [1194, 349] width 72 height 32
click at [1279, 299] on button "Black" at bounding box center [1269, 303] width 66 height 32
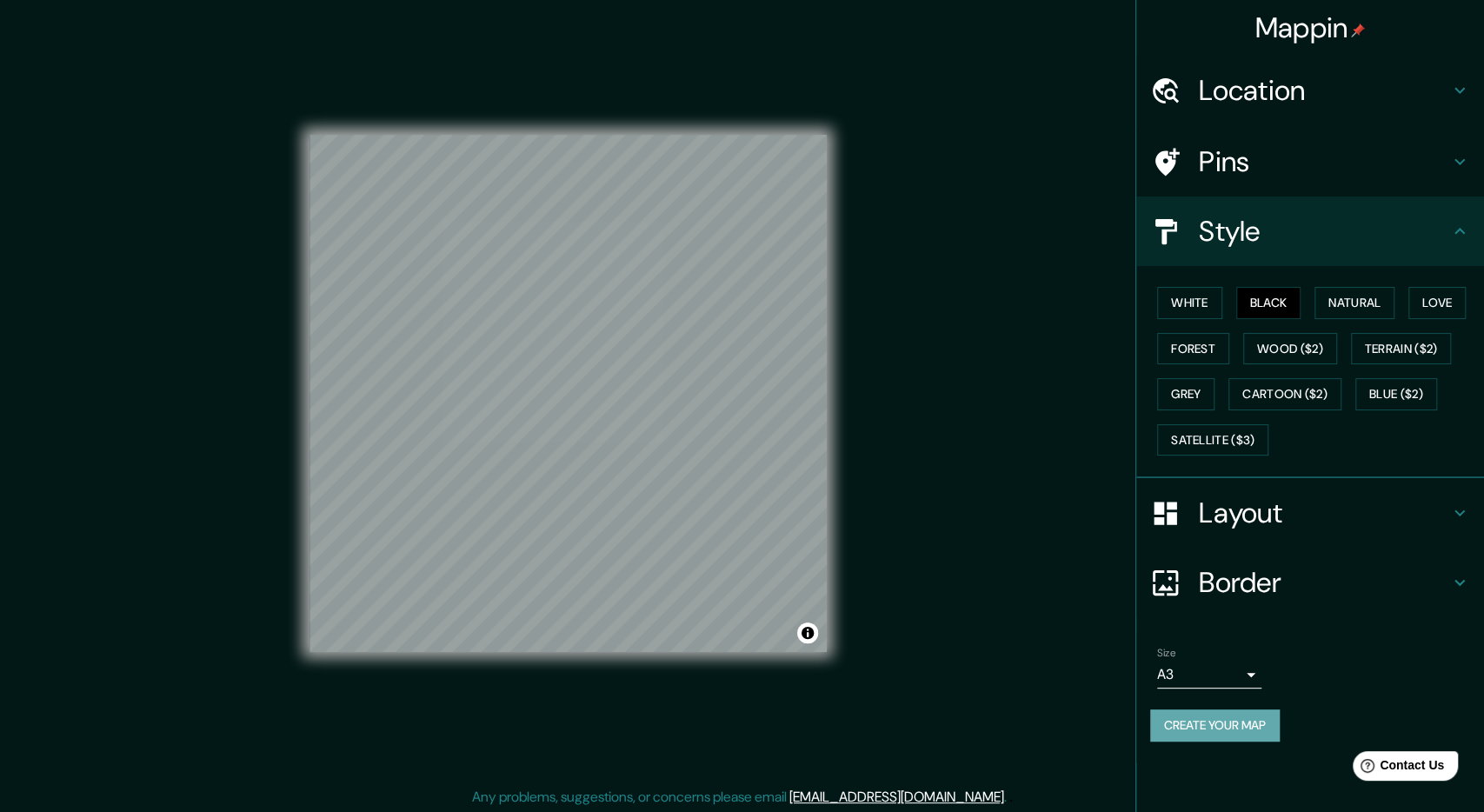
click at [1231, 716] on button "Create your map" at bounding box center [1215, 725] width 129 height 32
click at [1231, 716] on div "Create your map" at bounding box center [1310, 725] width 320 height 32
click at [1273, 307] on button "Black" at bounding box center [1269, 303] width 66 height 32
click at [1196, 298] on button "White" at bounding box center [1190, 303] width 66 height 32
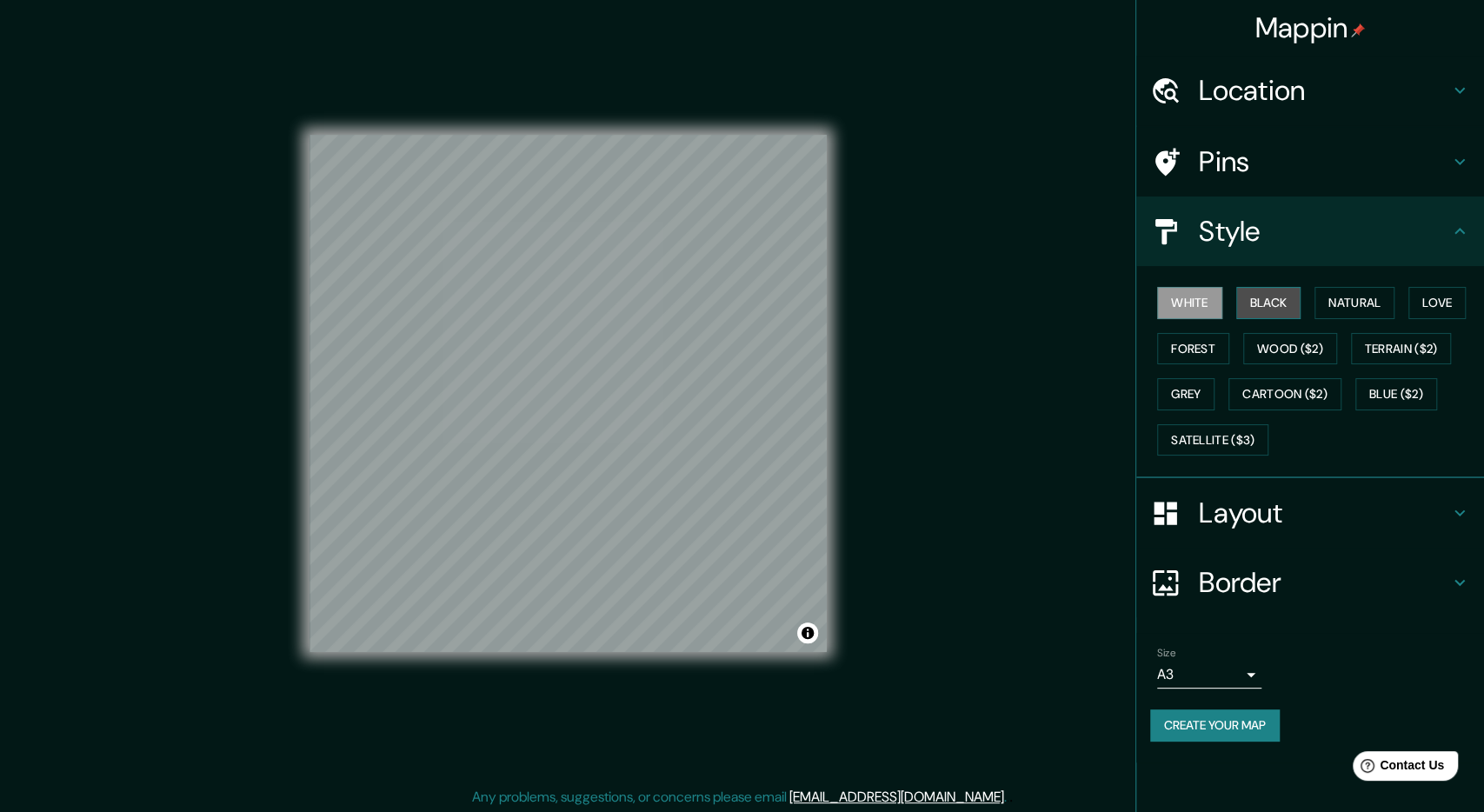
click at [1262, 302] on button "Black" at bounding box center [1269, 303] width 66 height 32
click at [1338, 298] on button "Natural" at bounding box center [1355, 303] width 80 height 32
click at [1423, 296] on button "Love" at bounding box center [1437, 303] width 57 height 32
click at [1269, 307] on button "Black" at bounding box center [1269, 303] width 66 height 32
click at [1188, 302] on button "White" at bounding box center [1190, 303] width 66 height 32
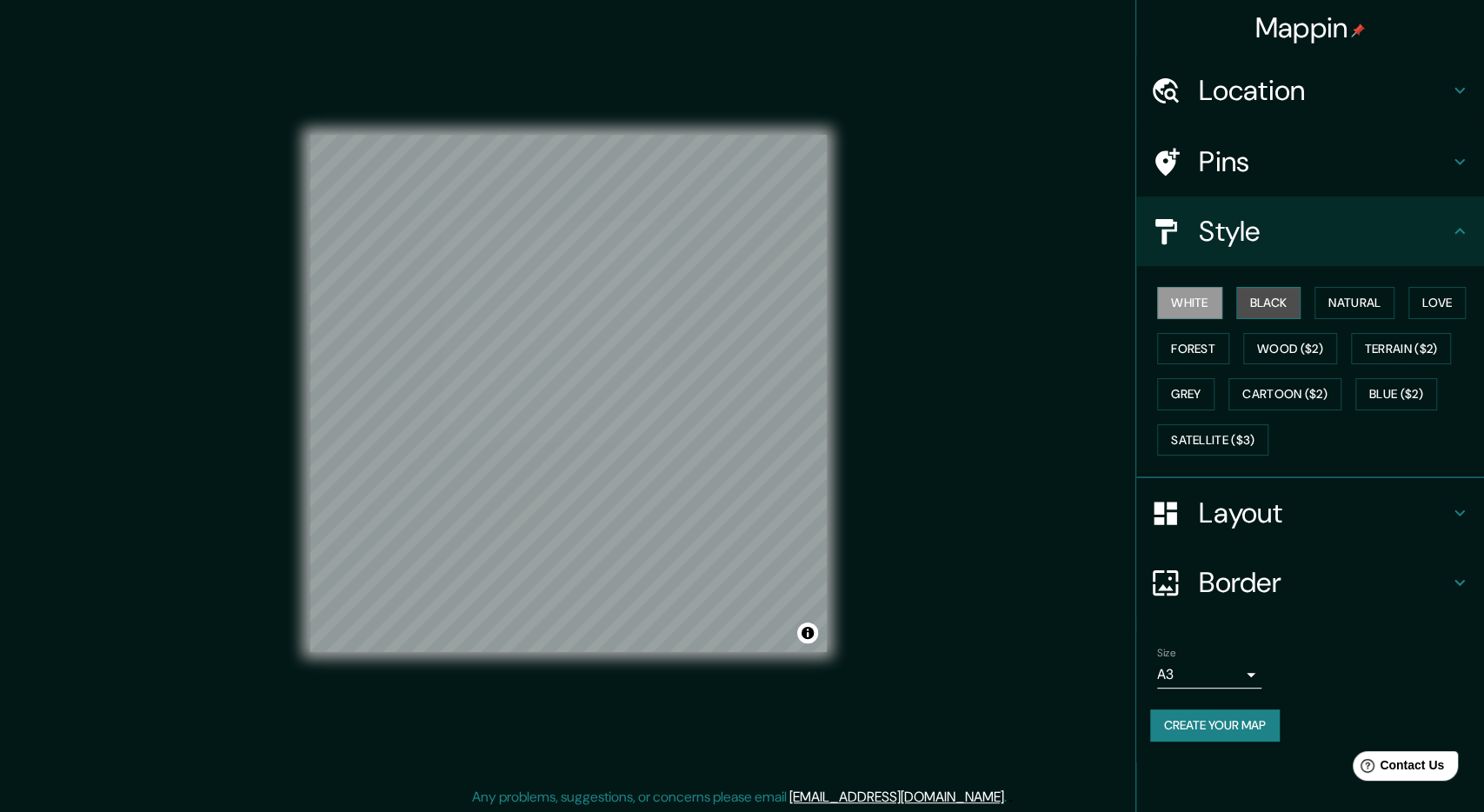
click at [1279, 293] on button "Black" at bounding box center [1269, 303] width 66 height 32
click at [1353, 297] on button "Natural" at bounding box center [1355, 303] width 80 height 32
click at [1446, 297] on button "Love" at bounding box center [1437, 303] width 57 height 32
click at [1234, 304] on div "White Black Natural Love Forest Wood ($2) Terrain ($2) Grey Cartoon ($2) Blue (…" at bounding box center [1316, 371] width 334 height 183
click at [1274, 296] on button "Black" at bounding box center [1269, 303] width 66 height 32
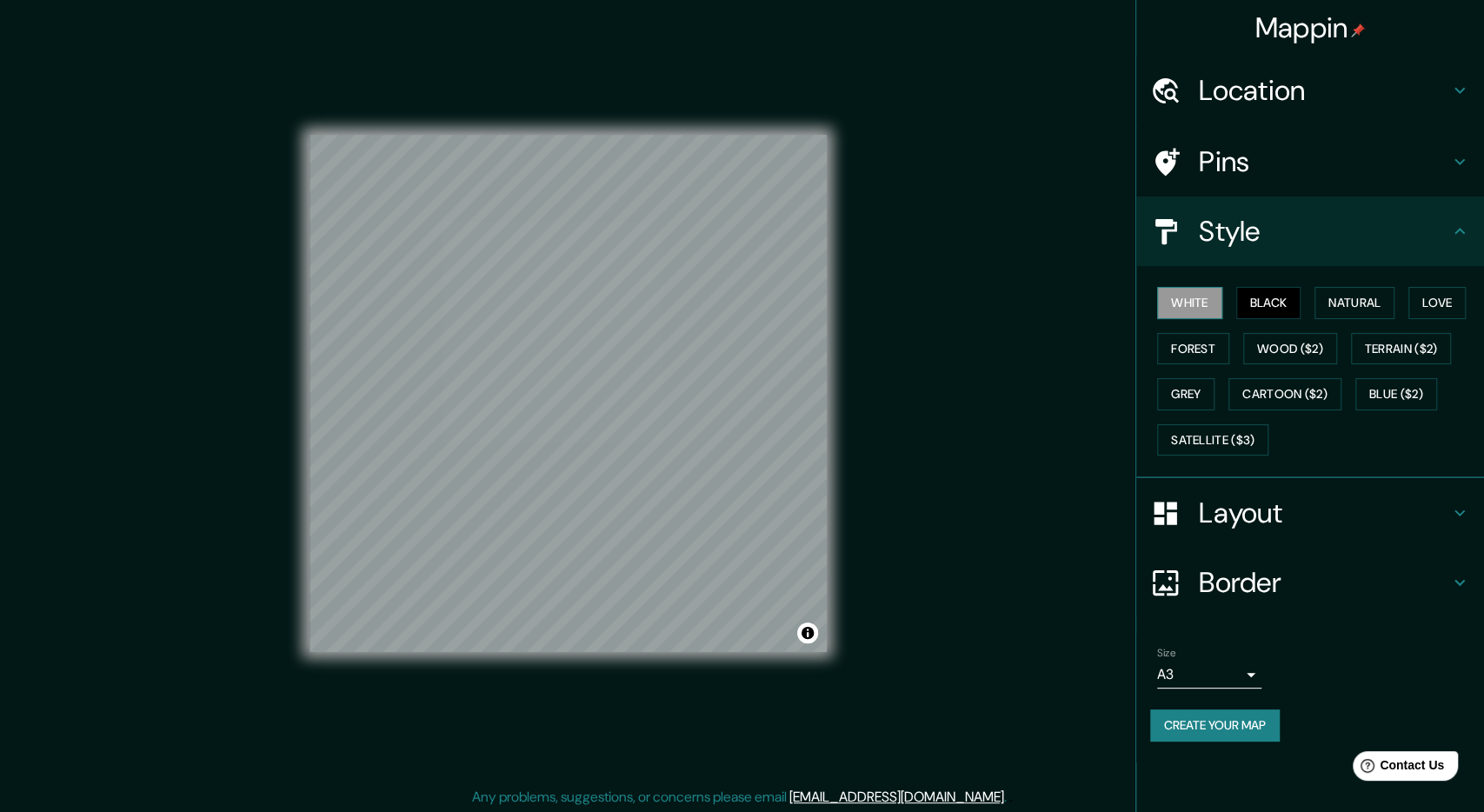
click at [1198, 302] on button "White" at bounding box center [1190, 303] width 66 height 32
click at [1405, 293] on div "White Black Natural Love Forest Wood ($2) Terrain ($2) Grey Cartoon ($2) Blue (…" at bounding box center [1316, 371] width 334 height 183
click at [1189, 346] on button "Forest" at bounding box center [1194, 349] width 72 height 32
click at [1437, 305] on button "Love" at bounding box center [1437, 303] width 57 height 32
